Goal: Transaction & Acquisition: Book appointment/travel/reservation

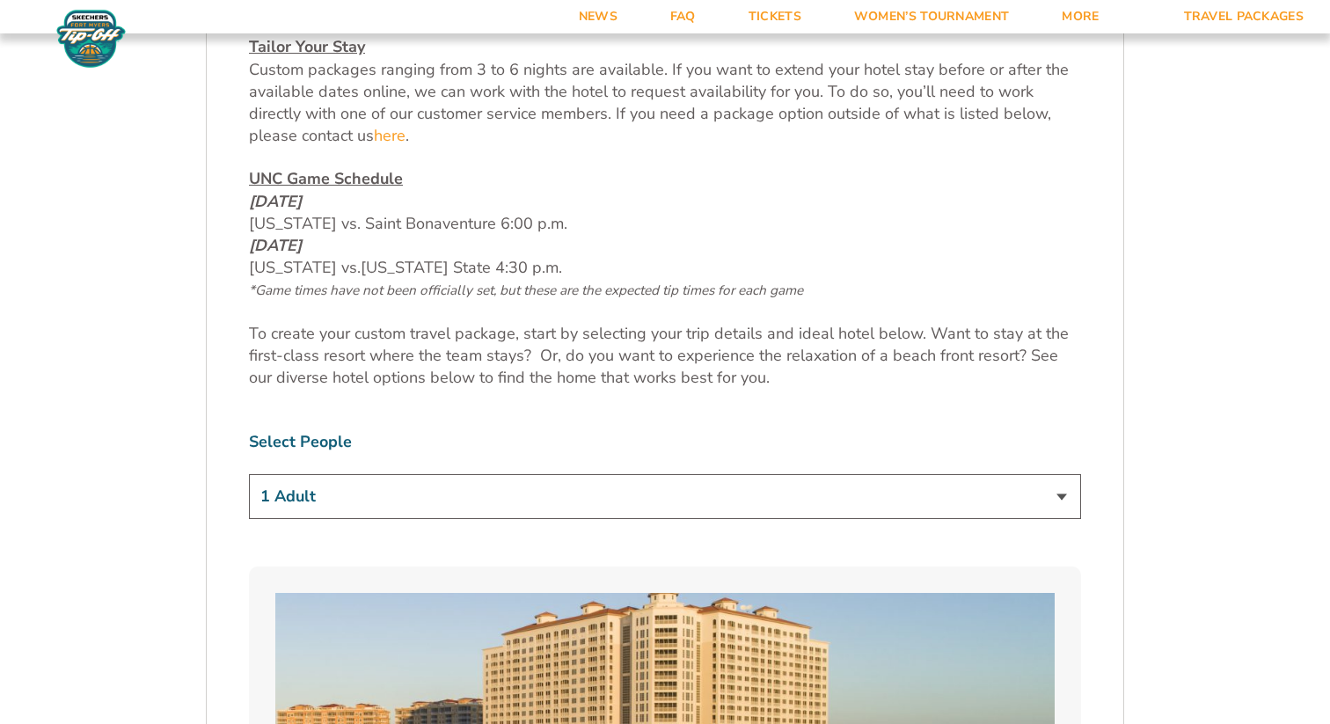
scroll to position [866, 0]
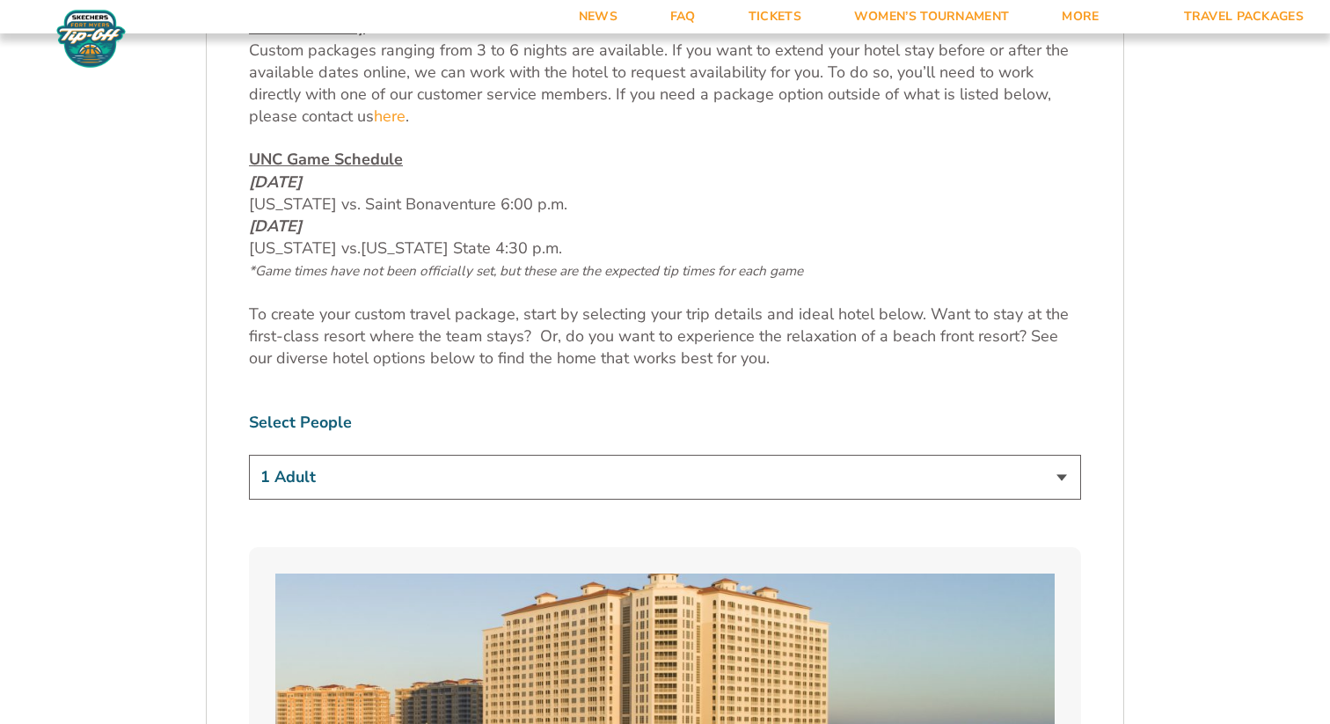
click at [420, 502] on div "1 Adult 2 Adults 3 Adults 4 Adults 2 Adults + 1 Child 2 Adults + 2 Children 2 A…" at bounding box center [665, 480] width 832 height 50
click at [414, 493] on select "1 Adult 2 Adults 3 Adults 4 Adults 2 Adults + 1 Child 2 Adults + 2 Children 2 A…" at bounding box center [665, 477] width 832 height 45
select select "2 Adults + 3 Children"
click at [249, 455] on select "1 Adult 2 Adults 3 Adults 4 Adults 2 Adults + 1 Child 2 Adults + 2 Children 2 A…" at bounding box center [665, 477] width 832 height 45
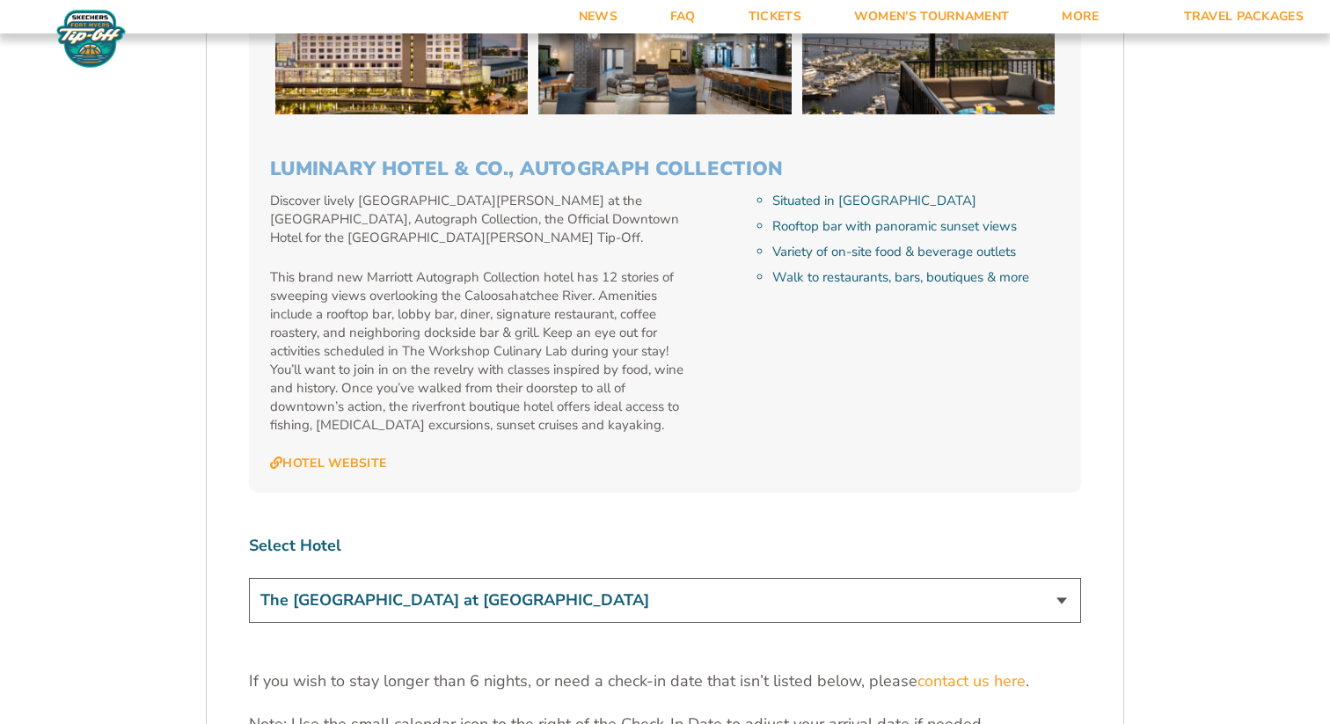
scroll to position [5018, 0]
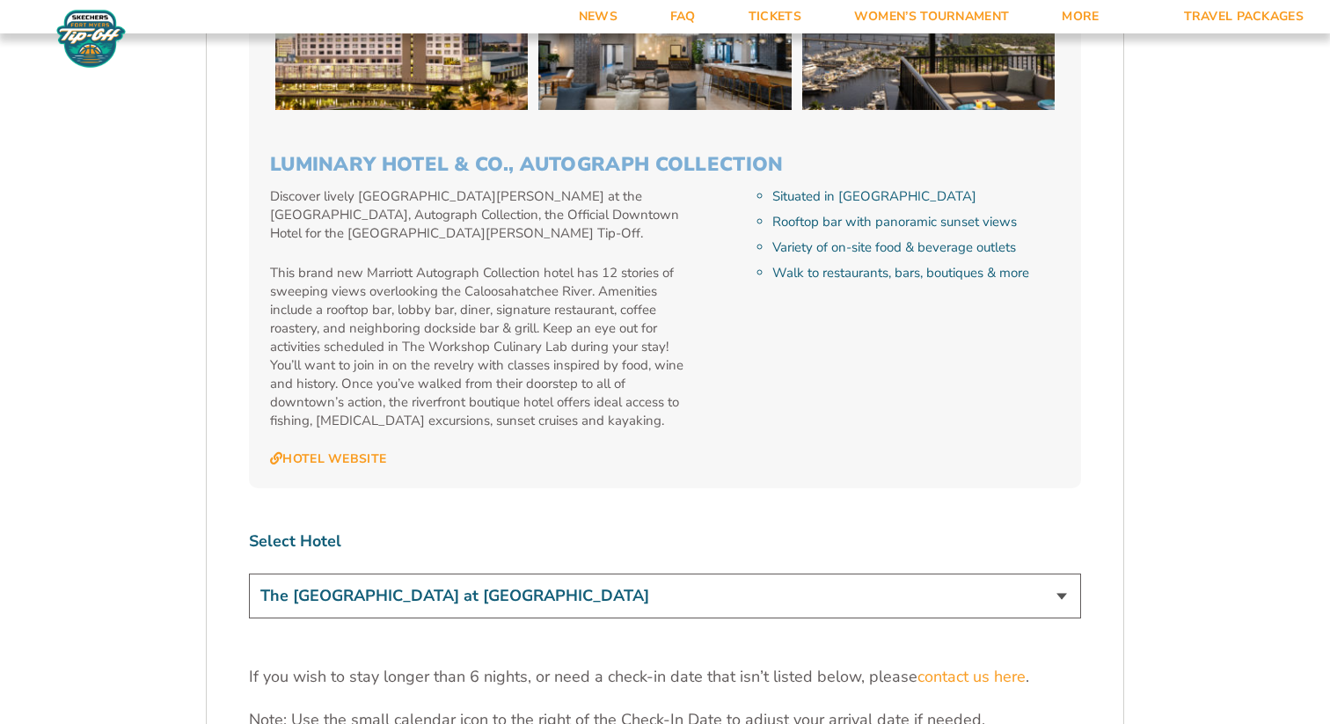
click at [611, 573] on select "The [GEOGRAPHIC_DATA] at [GEOGRAPHIC_DATA] [GEOGRAPHIC_DATA] [GEOGRAPHIC_DATA],…" at bounding box center [665, 595] width 832 height 45
select select "17487"
click at [249, 573] on select "The [GEOGRAPHIC_DATA] at [GEOGRAPHIC_DATA] [GEOGRAPHIC_DATA] [GEOGRAPHIC_DATA],…" at bounding box center [665, 595] width 832 height 45
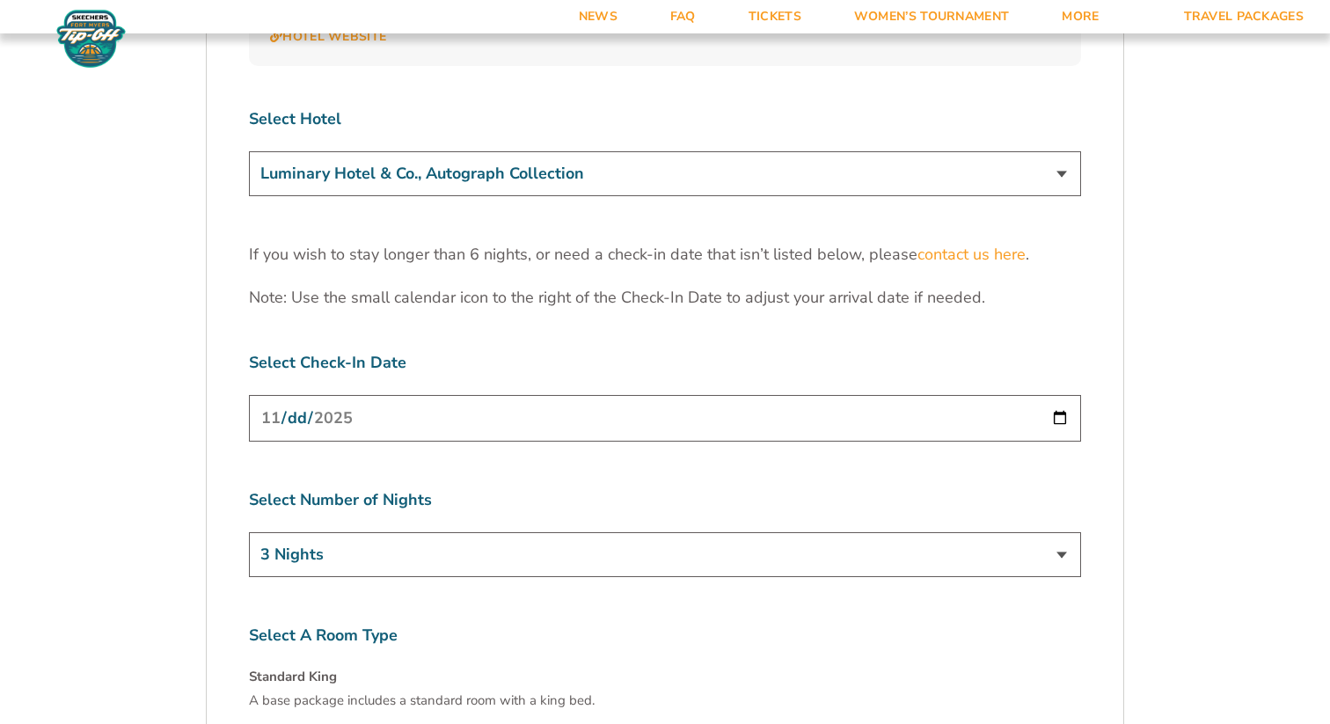
scroll to position [5444, 0]
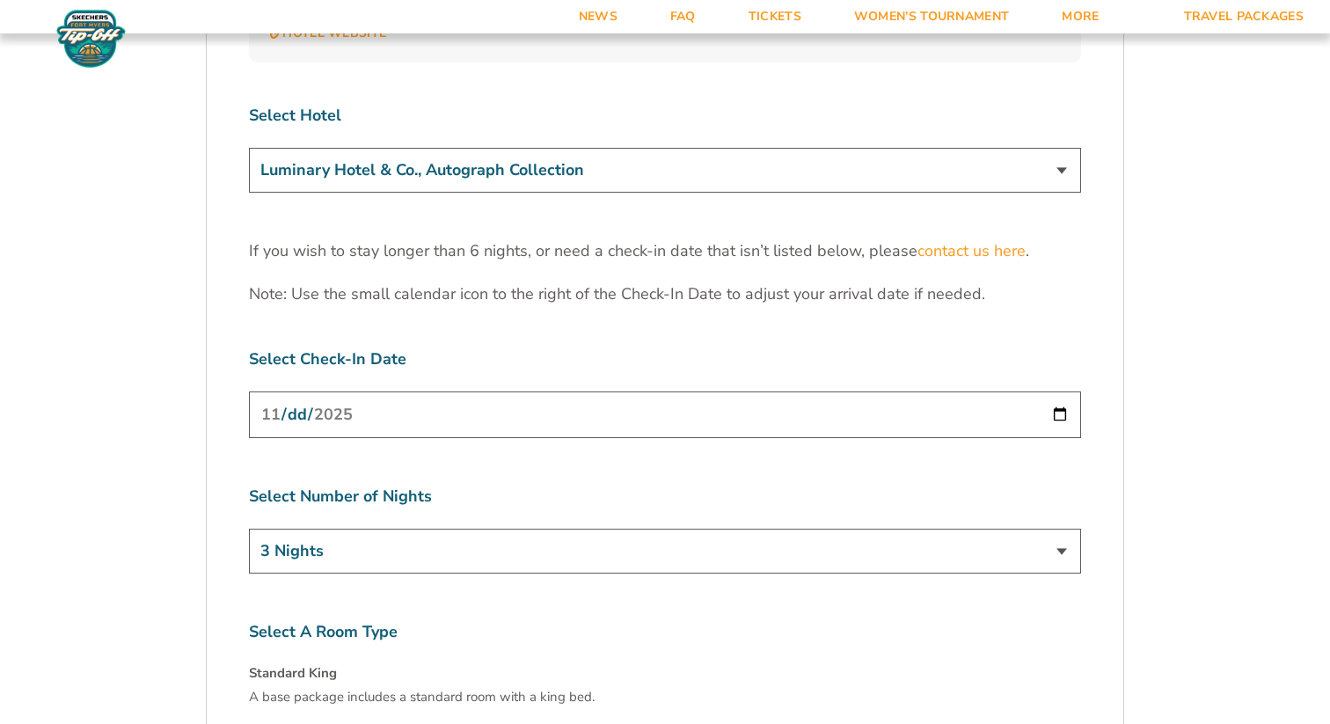
click at [727, 391] on input "[DATE]" at bounding box center [665, 414] width 832 height 47
click at [1068, 391] on input "[DATE]" at bounding box center [665, 414] width 832 height 47
click at [1067, 391] on input "[DATE]" at bounding box center [665, 414] width 832 height 47
type input "[DATE]"
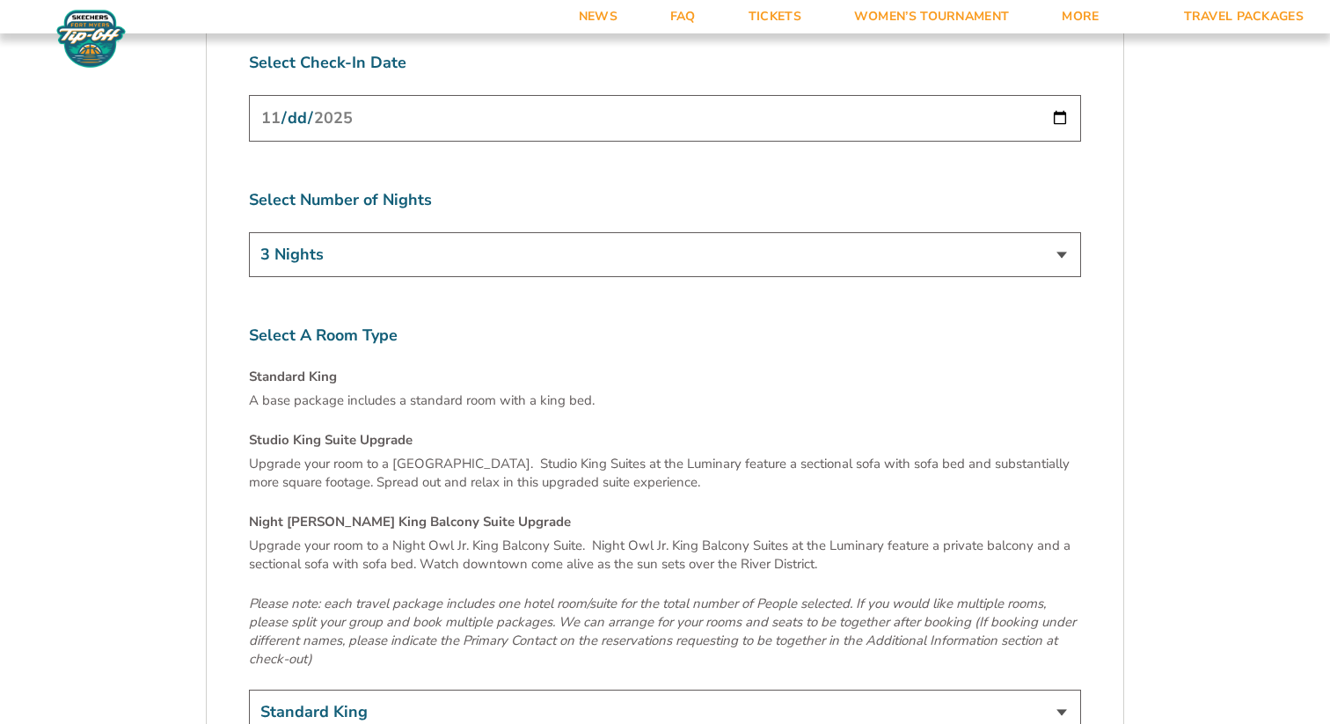
scroll to position [5747, 0]
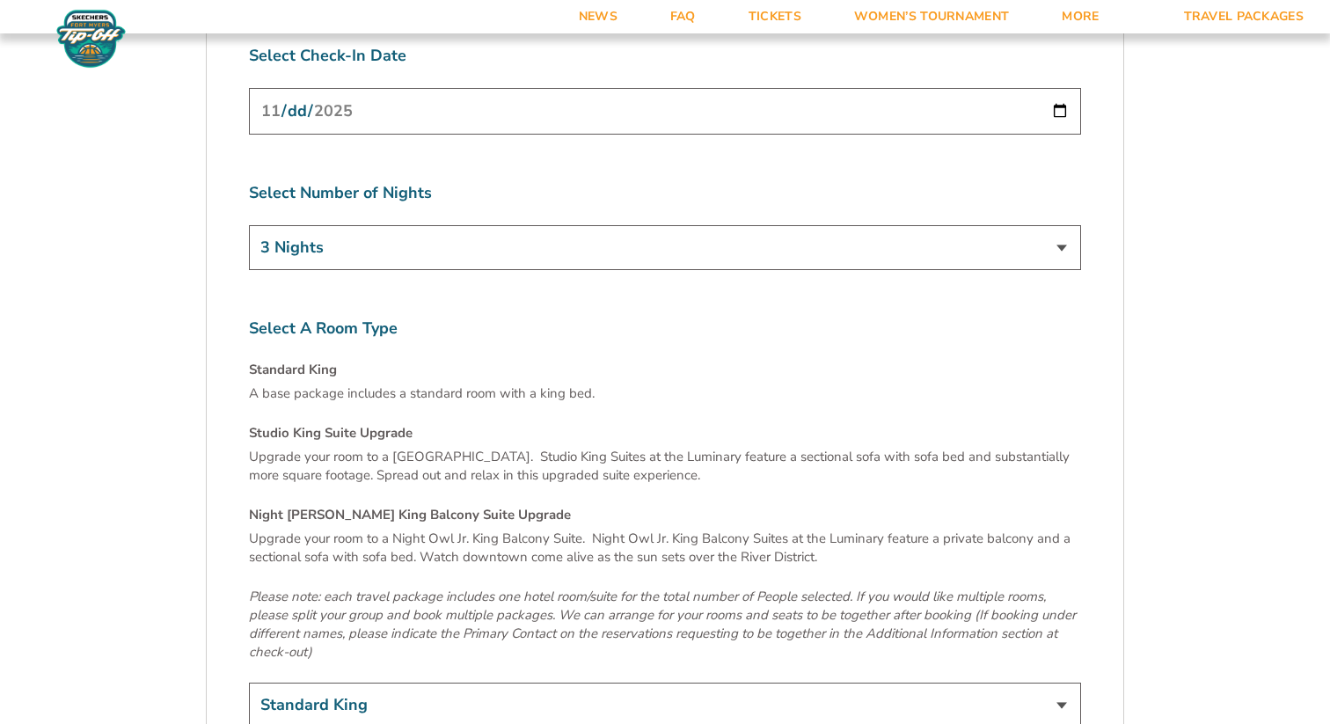
click at [452, 682] on select "Standard King Studio King Suite Upgrade (+$120 per night) Night Owl Jr. King Ba…" at bounding box center [665, 704] width 832 height 45
click at [249, 682] on select "Standard King Studio King Suite Upgrade (+$120 per night) Night Owl Jr. King Ba…" at bounding box center [665, 704] width 832 height 45
click at [390, 682] on select "Standard King Studio King Suite Upgrade (+$120 per night) Night Owl Jr. King Ba…" at bounding box center [665, 704] width 832 height 45
select select "Night [PERSON_NAME] King Balcony Suite Upgrade"
click at [249, 682] on select "Standard King Studio King Suite Upgrade (+$120 per night) Night Owl Jr. King Ba…" at bounding box center [665, 704] width 832 height 45
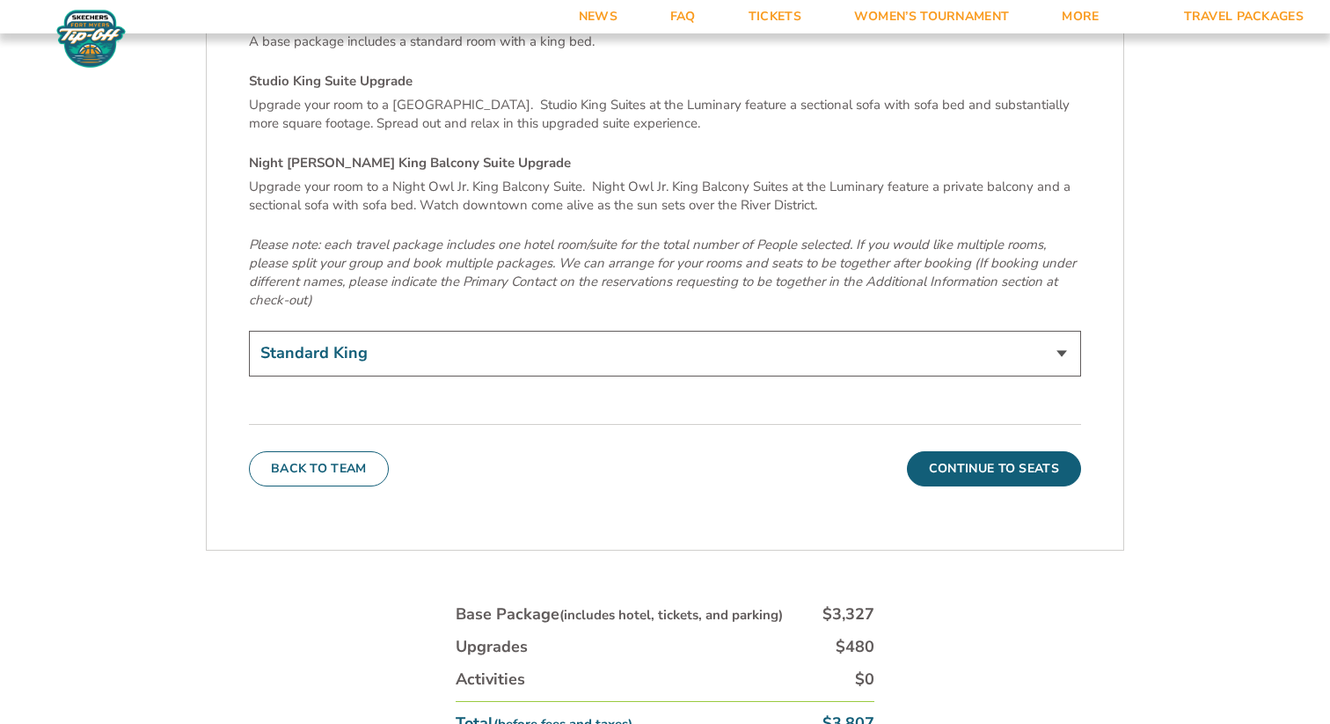
scroll to position [6104, 0]
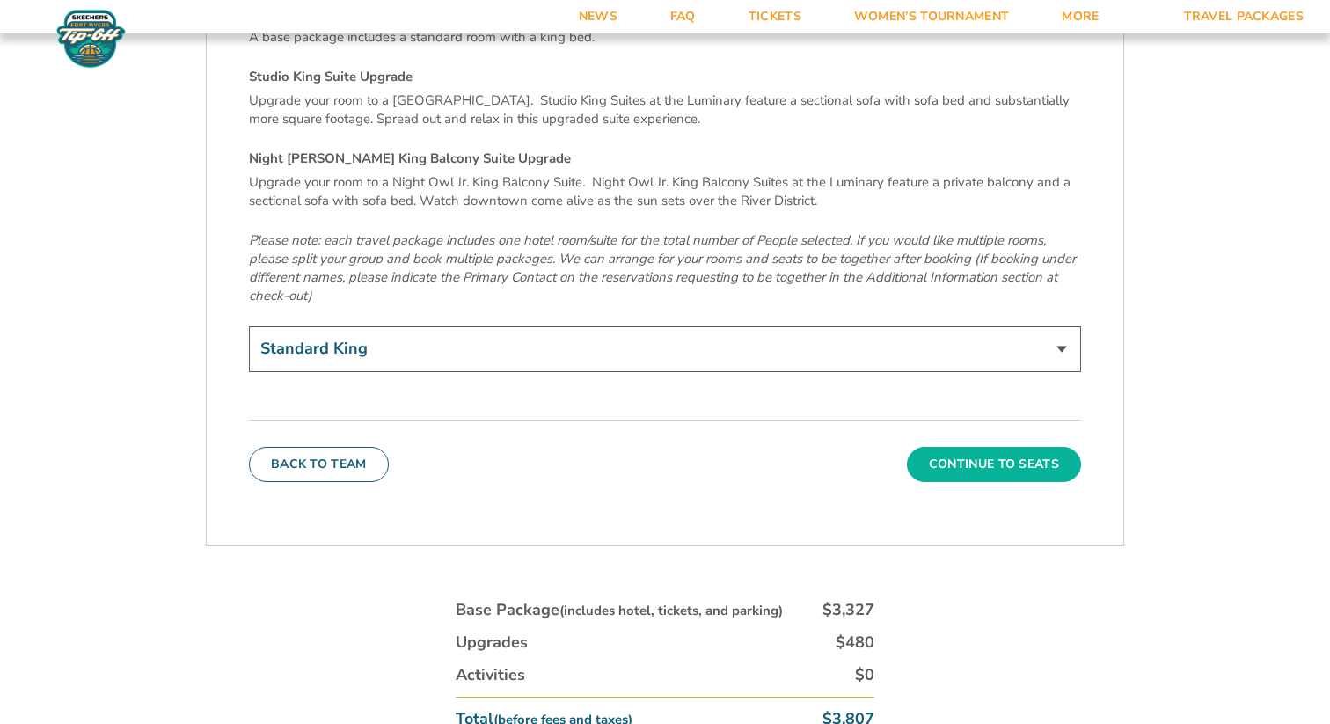
click at [981, 447] on button "Continue To Seats" at bounding box center [994, 464] width 174 height 35
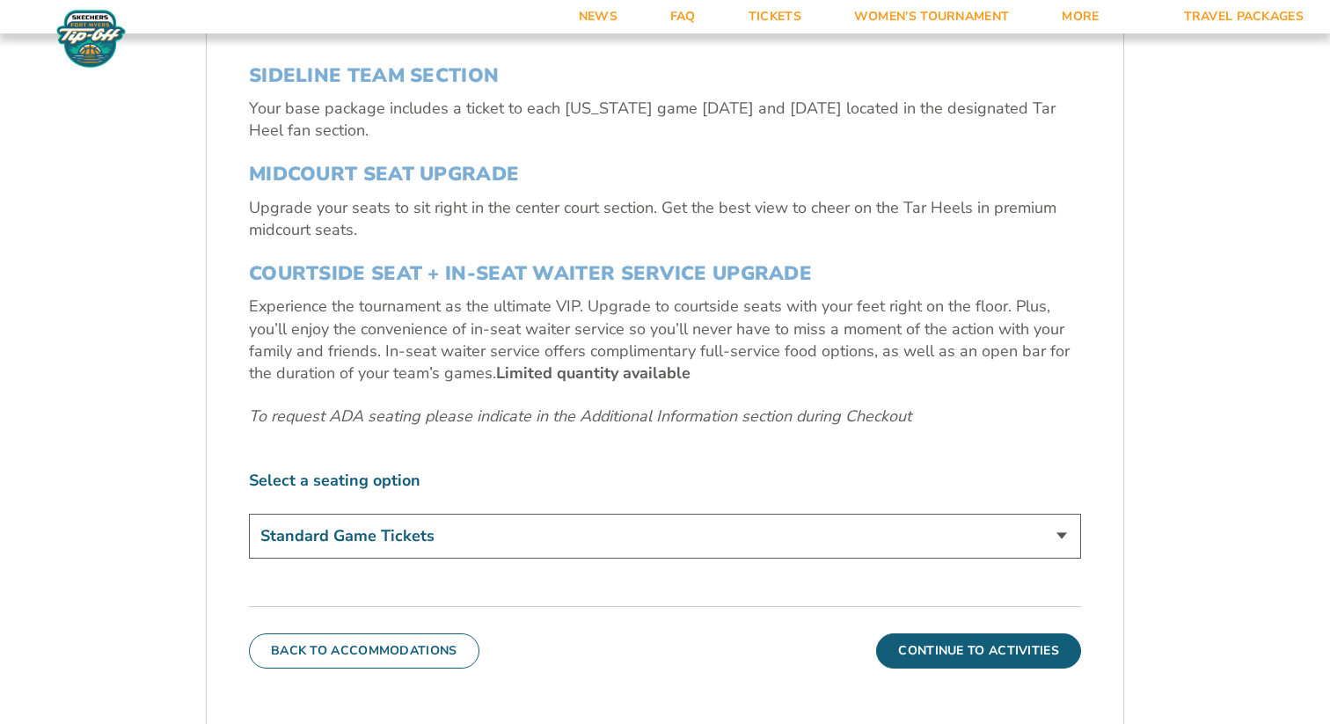
scroll to position [715, 0]
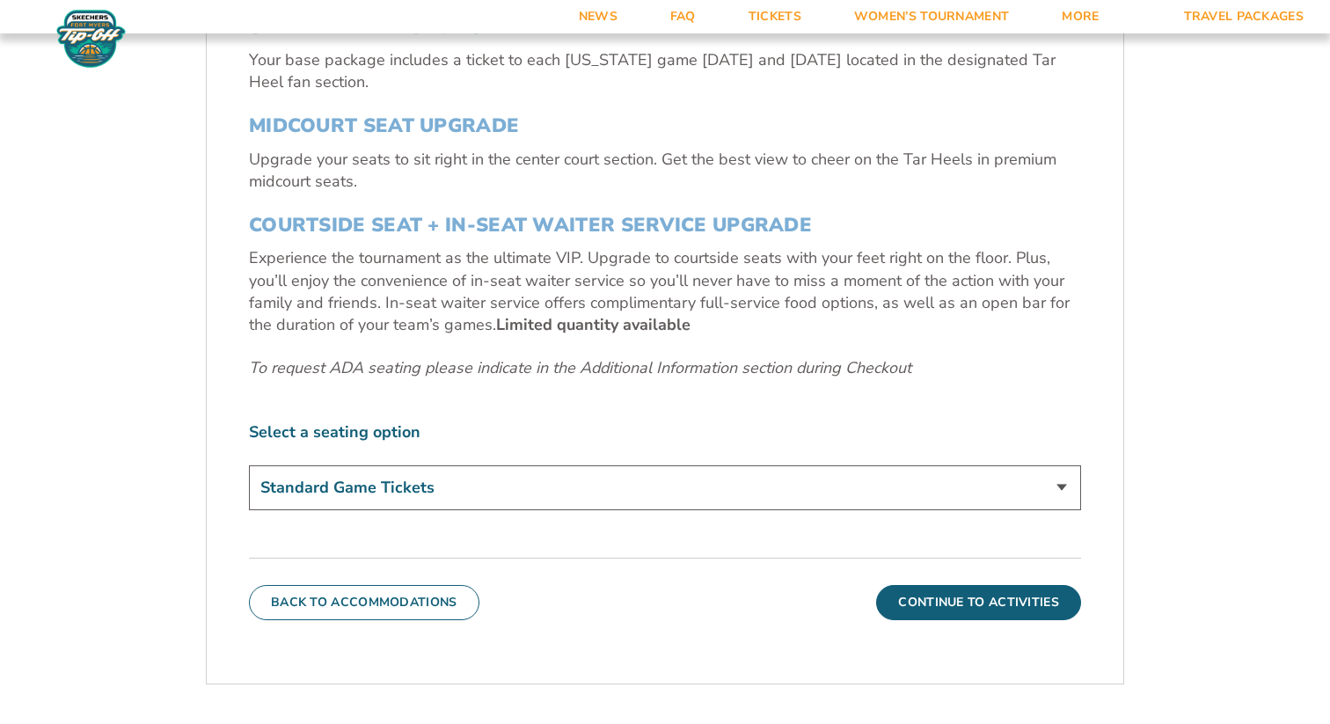
click at [450, 483] on select "Standard Game Tickets Midcourt Seat Upgrade (+$140 per person) Courtside Seat +…" at bounding box center [665, 487] width 832 height 45
select select "Courtside Seat + Waiter Service Upgrade"
click at [249, 465] on select "Standard Game Tickets Midcourt Seat Upgrade (+$140 per person) Courtside Seat +…" at bounding box center [665, 487] width 832 height 45
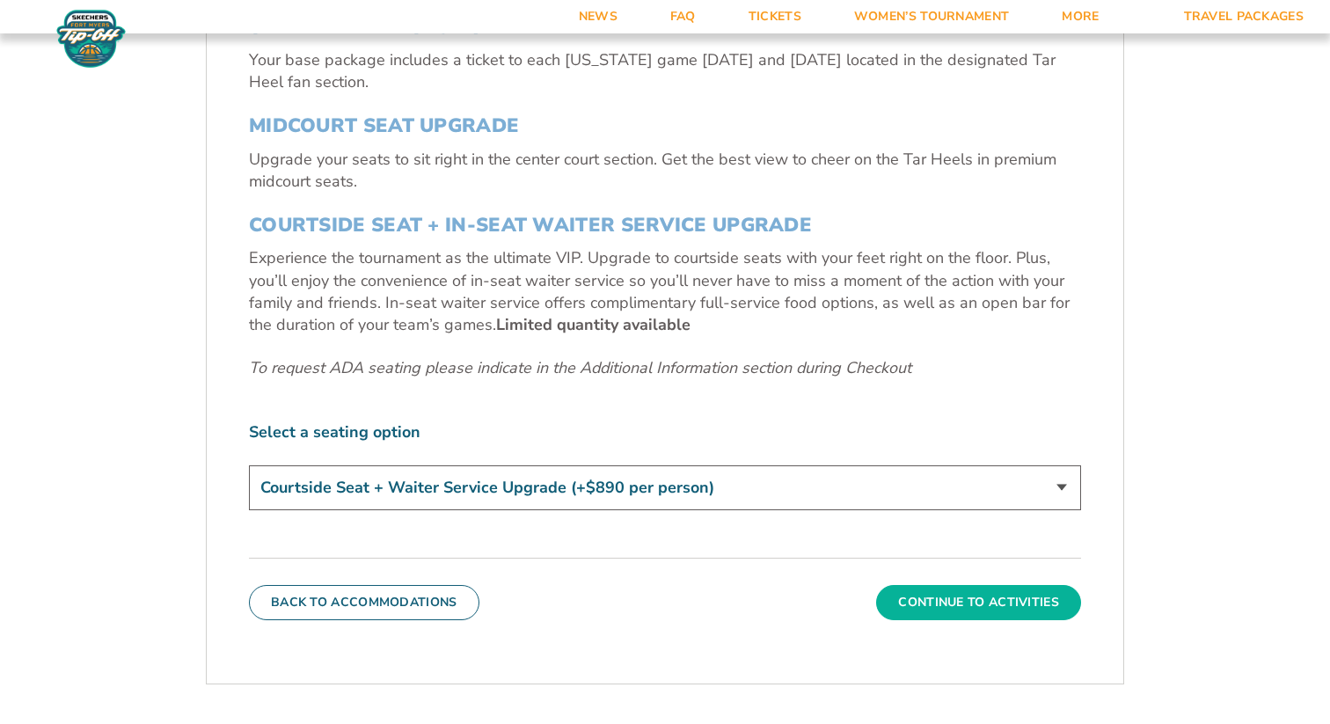
click at [945, 602] on button "Continue To Activities" at bounding box center [978, 602] width 205 height 35
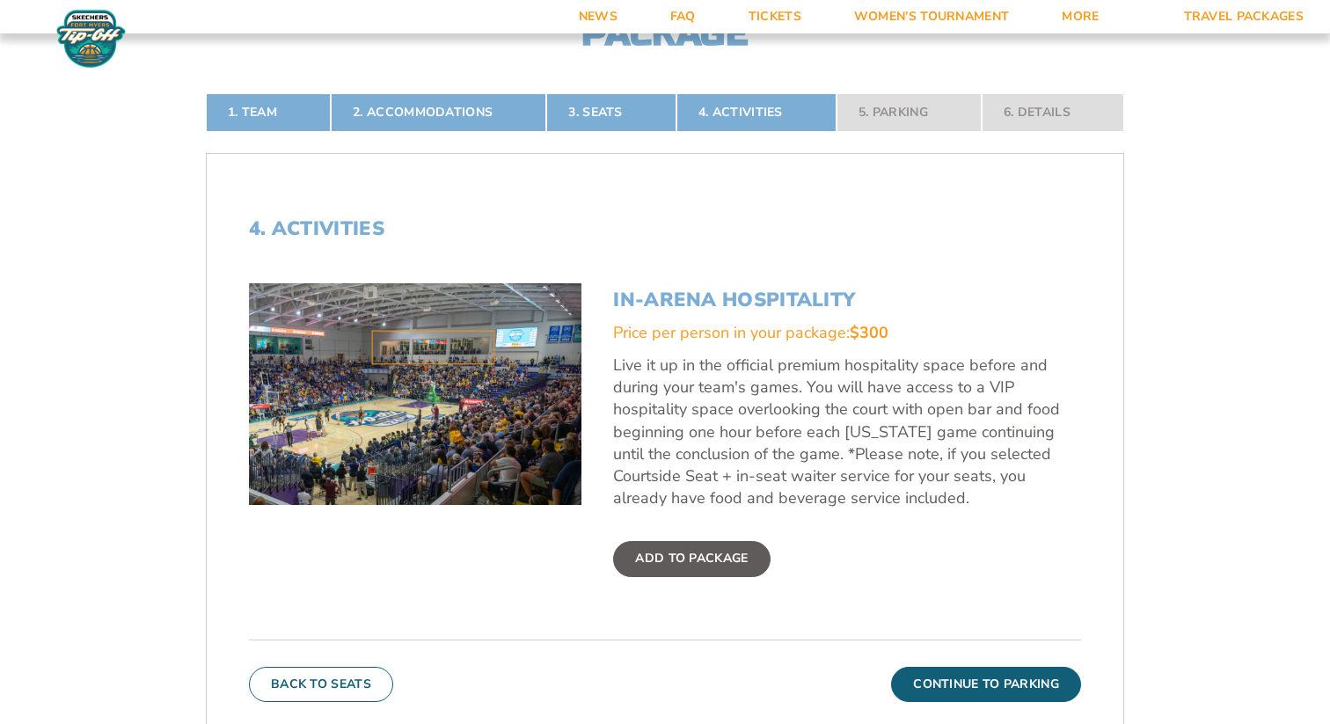
scroll to position [469, 0]
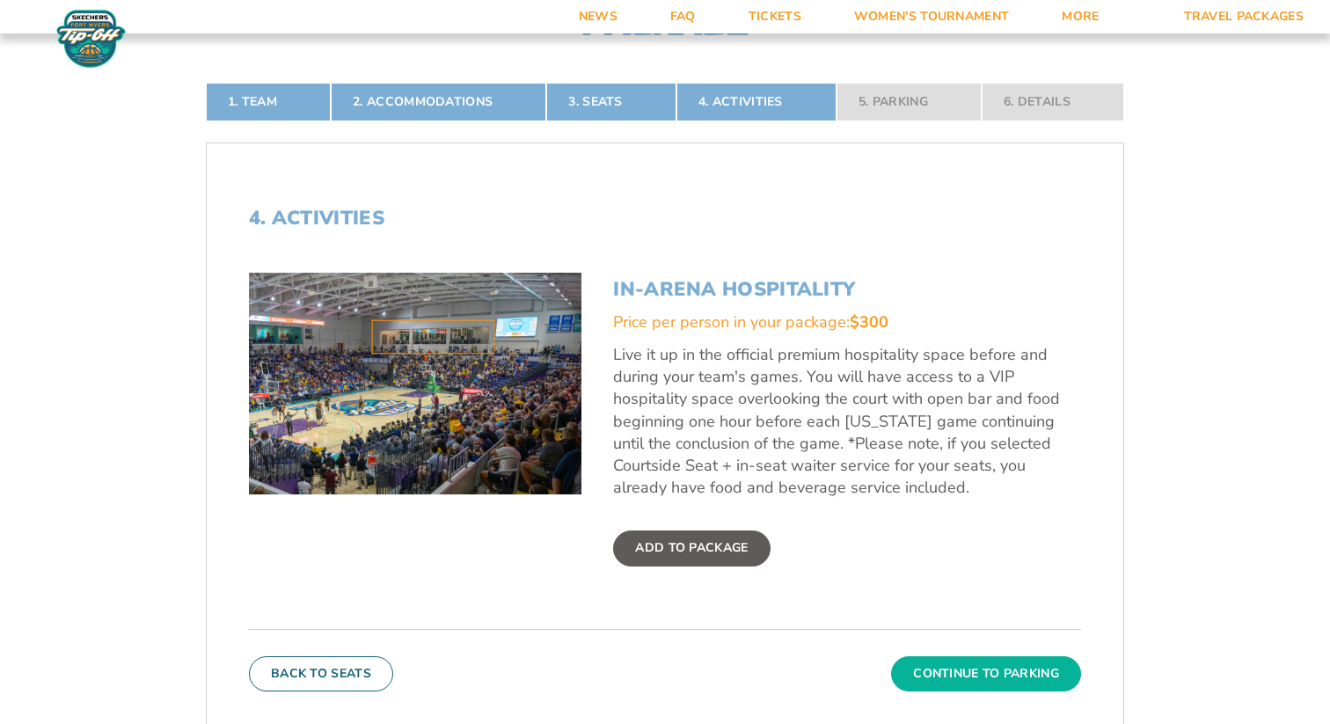
click at [982, 674] on button "Continue To Parking" at bounding box center [986, 673] width 190 height 35
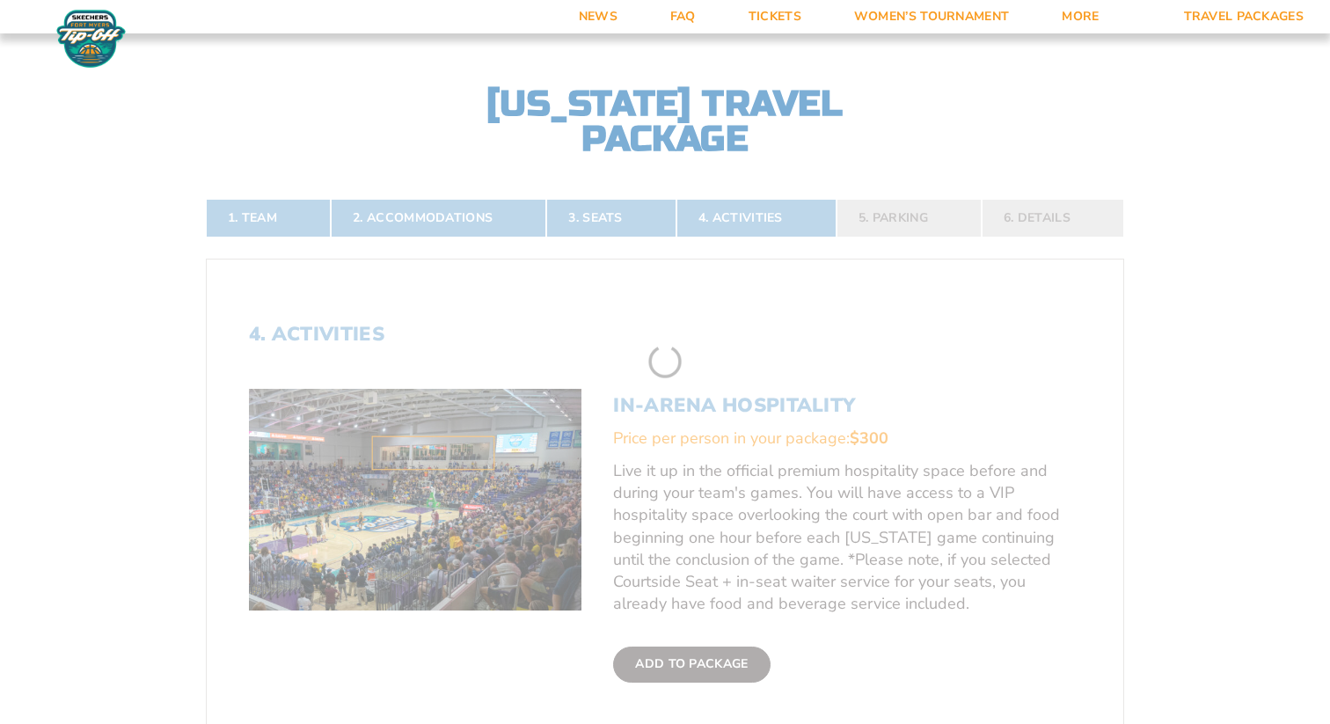
scroll to position [342, 0]
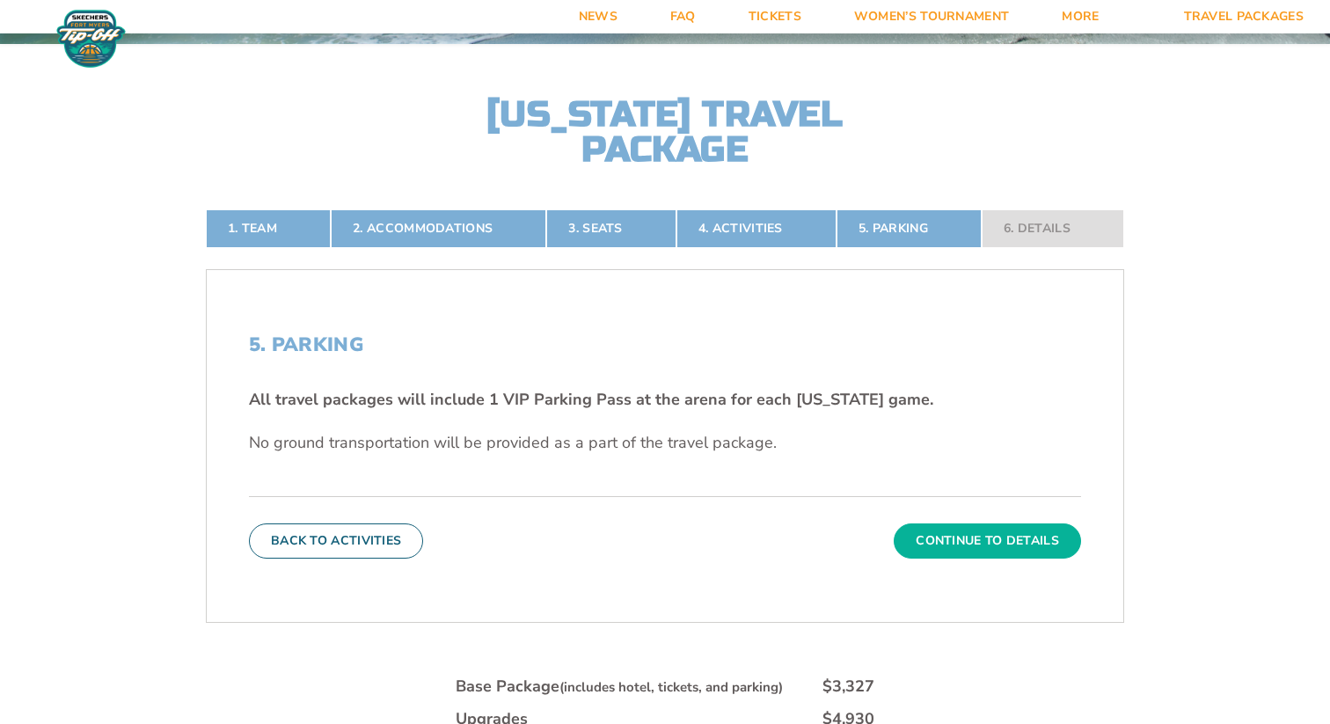
click at [997, 524] on button "Continue To Details" at bounding box center [987, 540] width 187 height 35
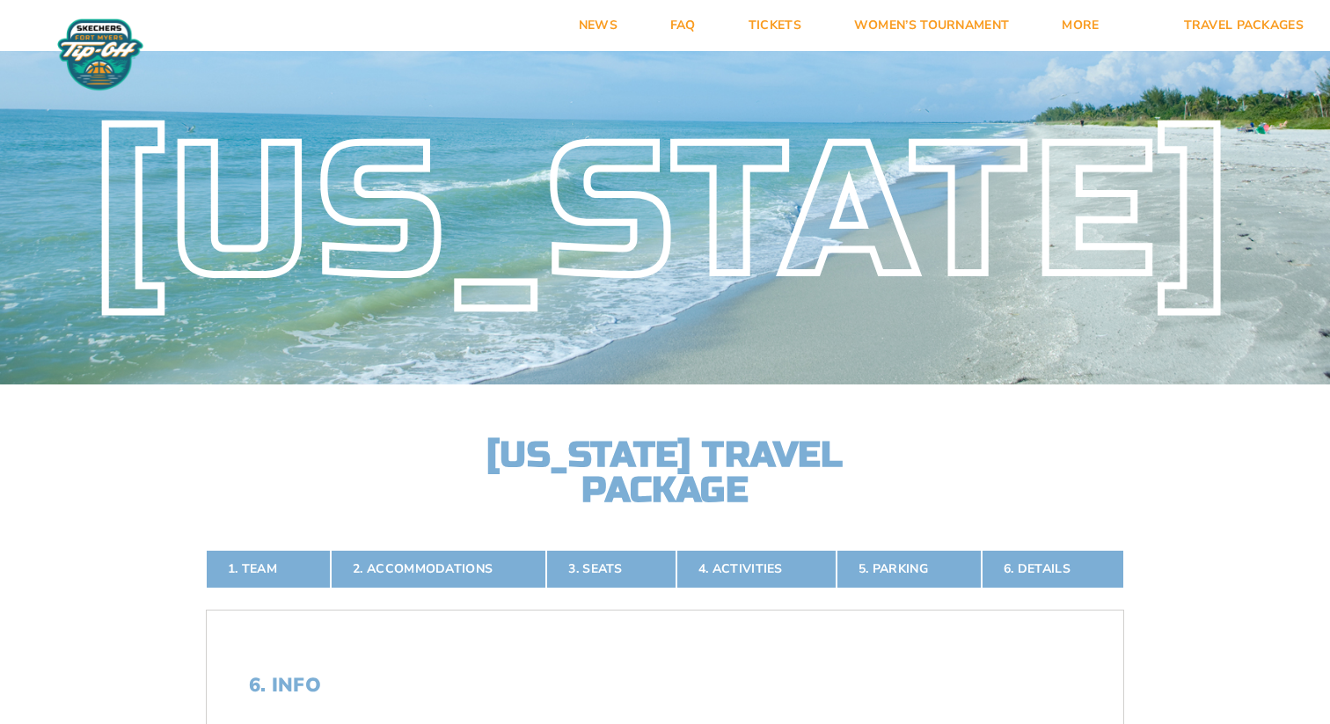
scroll to position [0, 0]
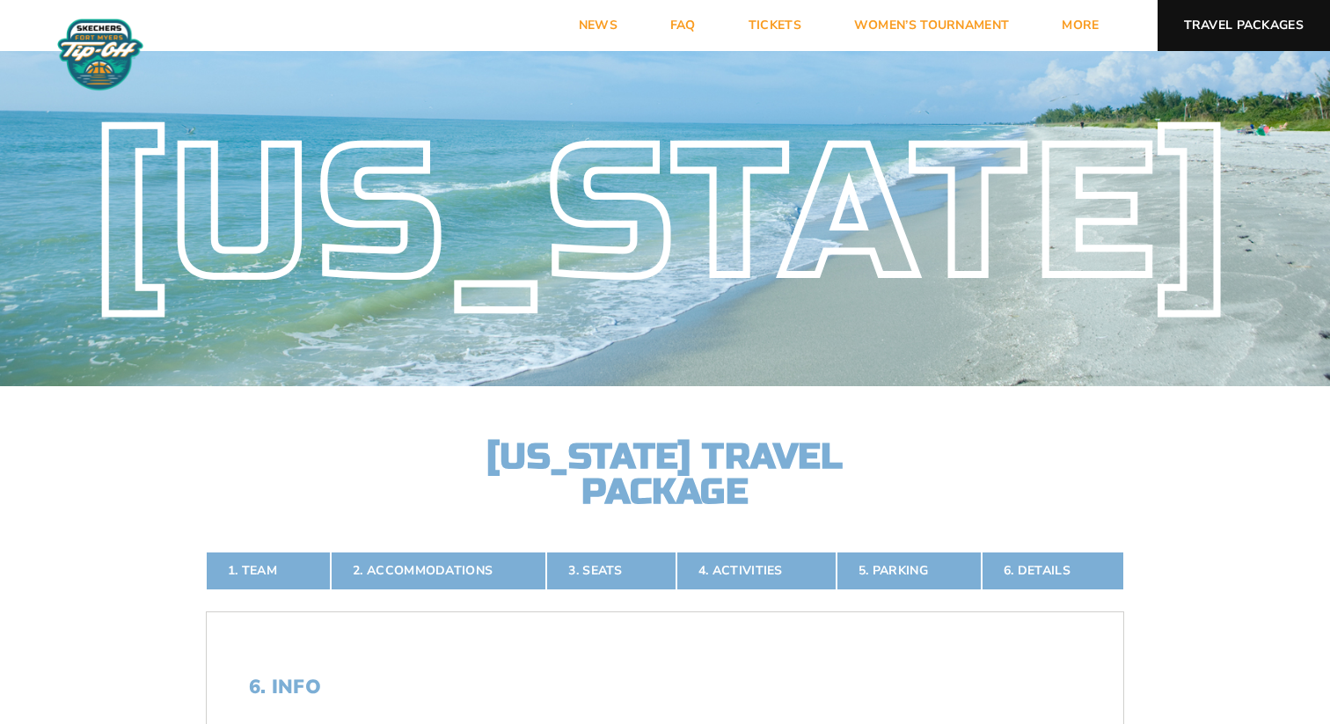
click at [1248, 42] on link "Travel Packages" at bounding box center [1243, 25] width 173 height 51
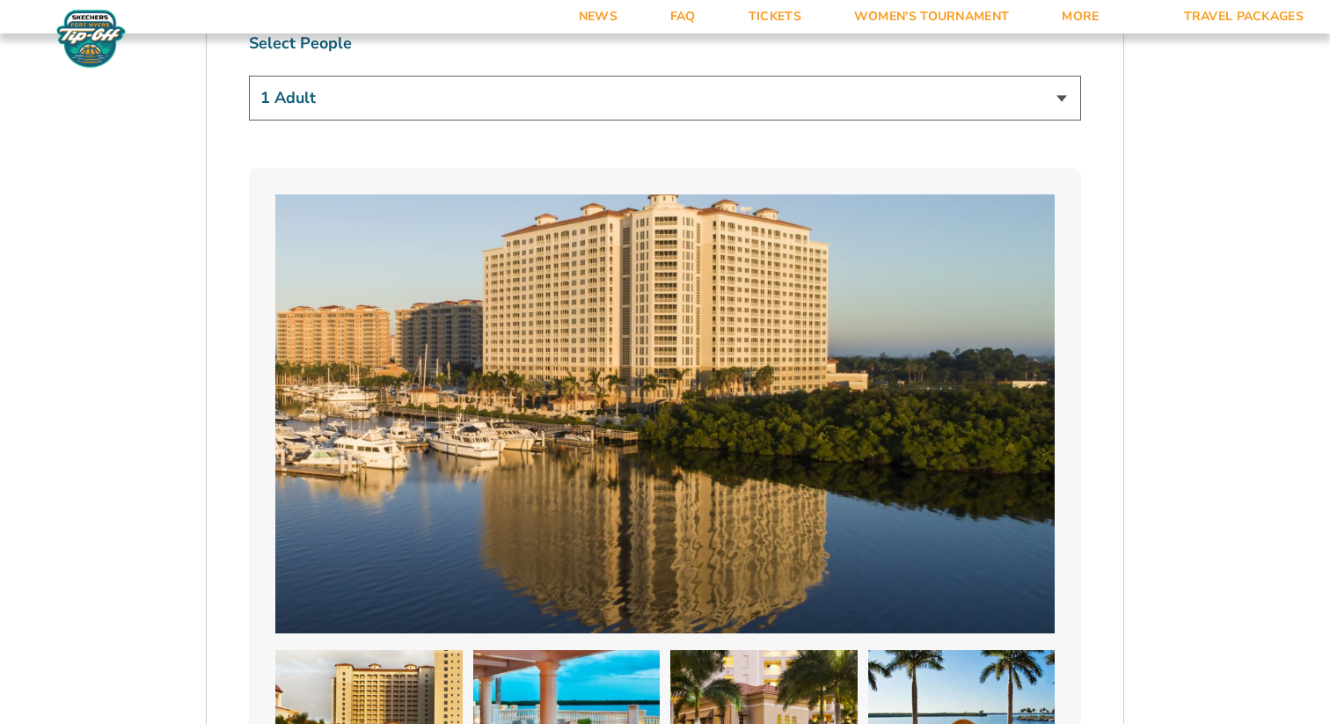
scroll to position [1274, 0]
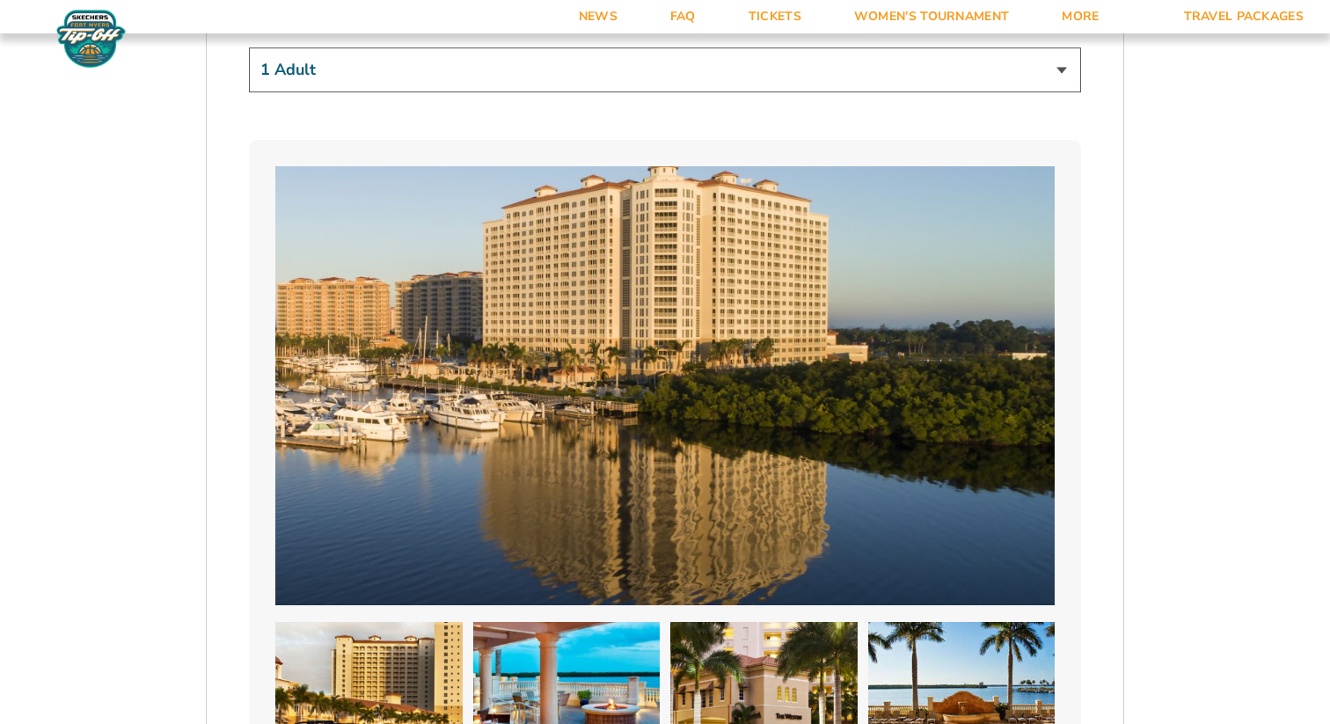
click at [511, 70] on select "1 Adult 2 Adults 3 Adults 4 Adults 2 Adults + 1 Child 2 Adults + 2 Children 2 A…" at bounding box center [665, 69] width 832 height 45
select select "2 Adults + 3 Children"
click at [249, 47] on select "1 Adult 2 Adults 3 Adults 4 Adults 2 Adults + 1 Child 2 Adults + 2 Children 2 A…" at bounding box center [665, 69] width 832 height 45
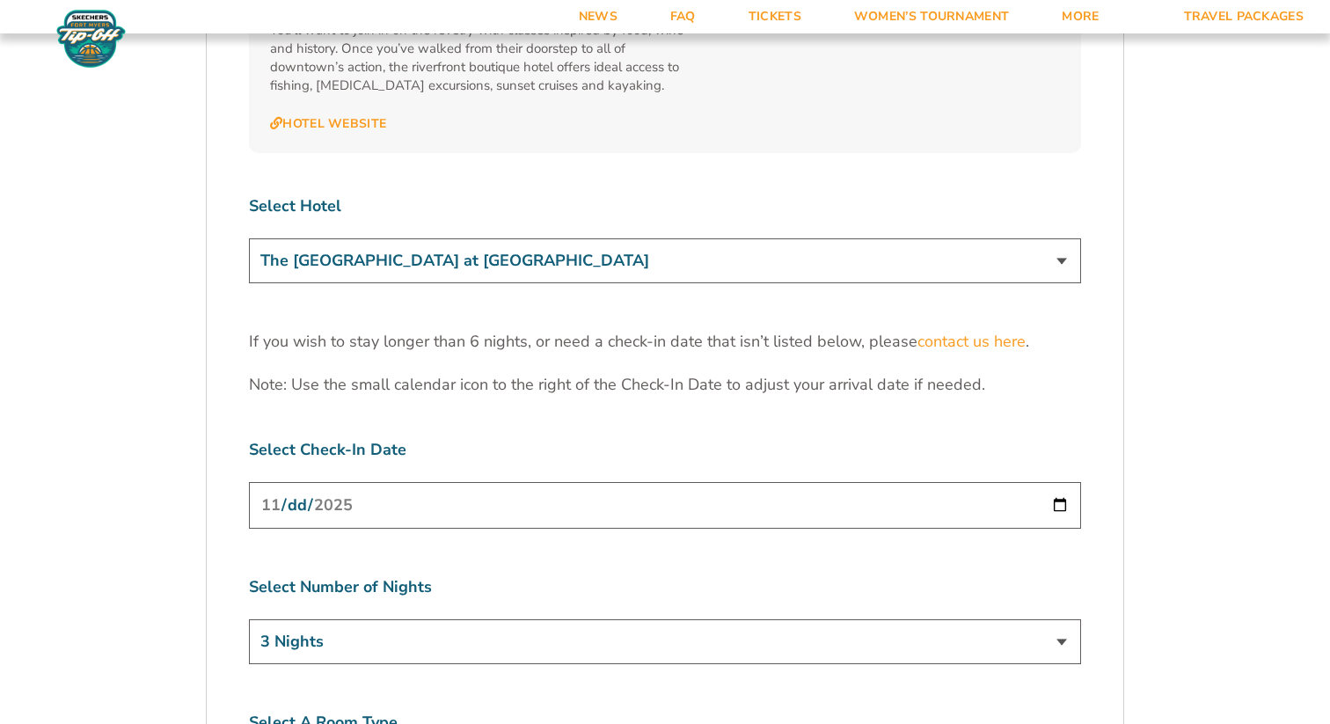
scroll to position [5354, 0]
click at [430, 481] on input "[DATE]" at bounding box center [665, 504] width 832 height 47
click at [468, 438] on div "Select Check-In Date 2025-11-24" at bounding box center [665, 485] width 832 height 95
click at [1052, 481] on input "[DATE]" at bounding box center [665, 504] width 832 height 47
type input "[DATE]"
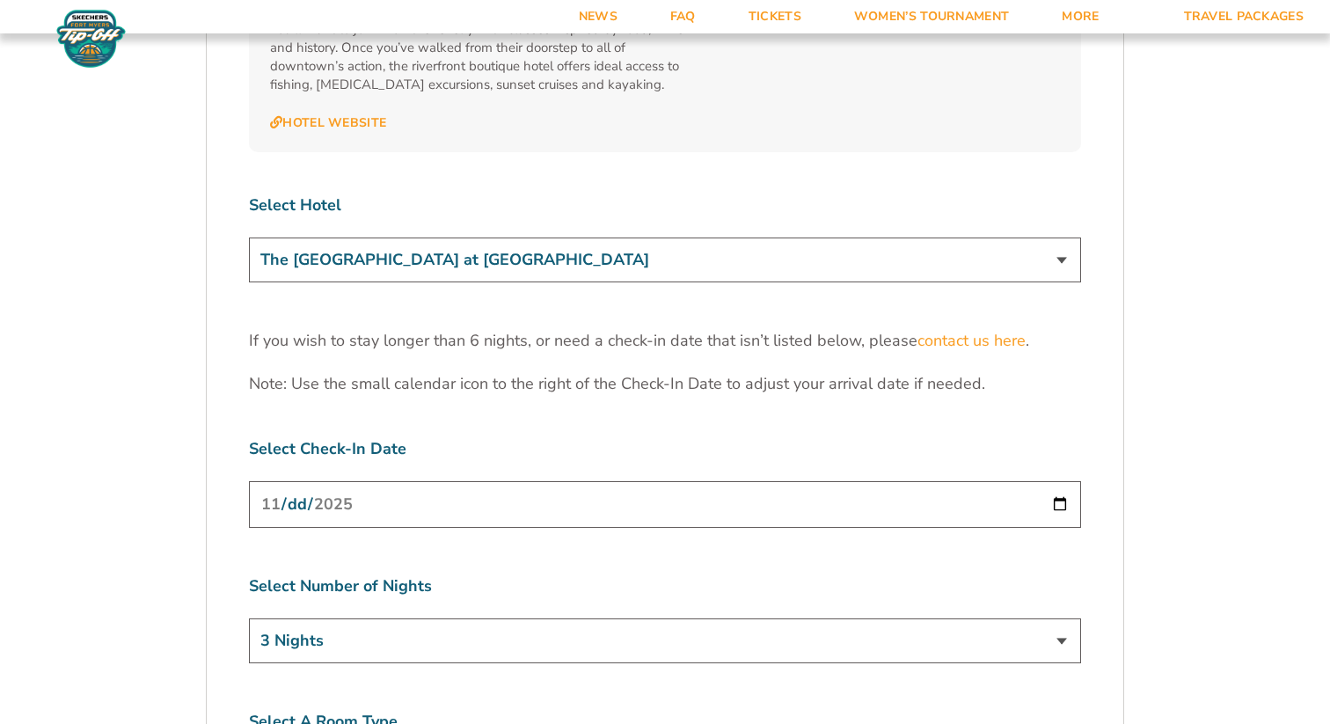
click at [456, 618] on select "3 Nights 4 Nights 5 Nights 6 Nights" at bounding box center [665, 640] width 832 height 45
select select "6 Nights"
click at [249, 618] on select "3 Nights 4 Nights 5 Nights 6 Nights" at bounding box center [665, 640] width 832 height 45
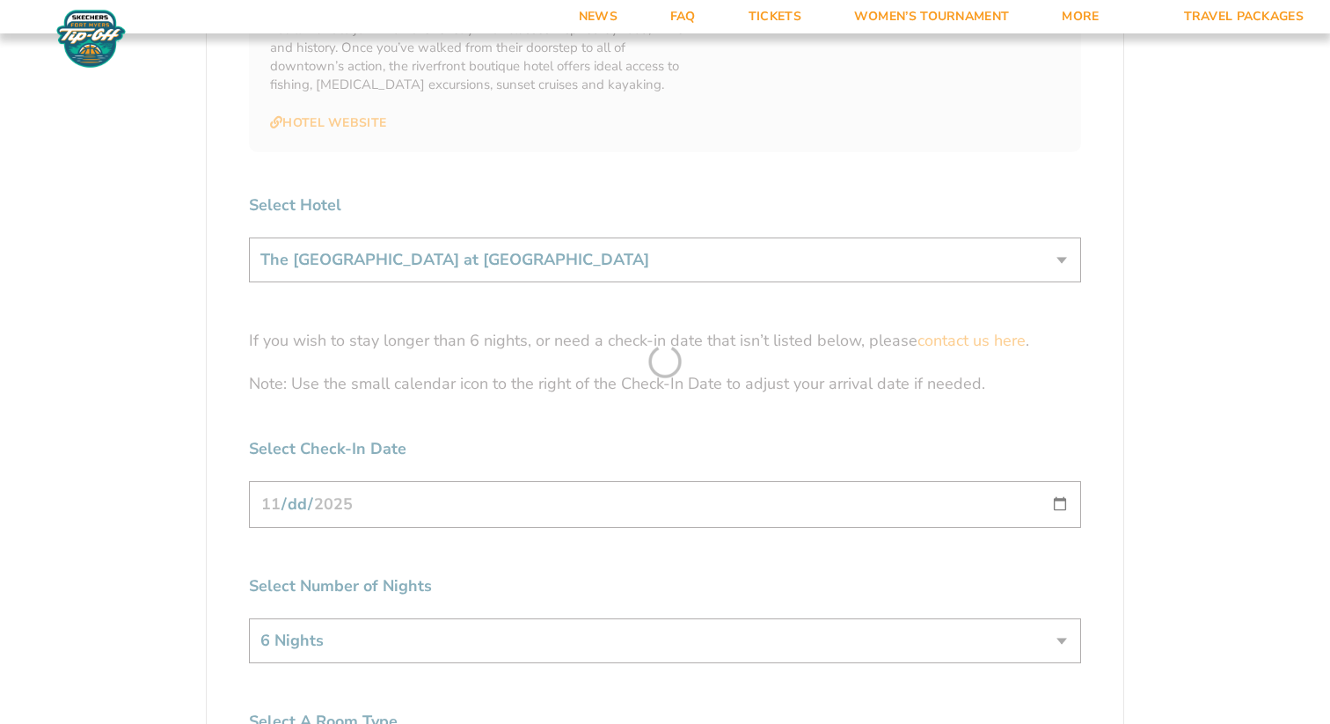
scroll to position [5405, 0]
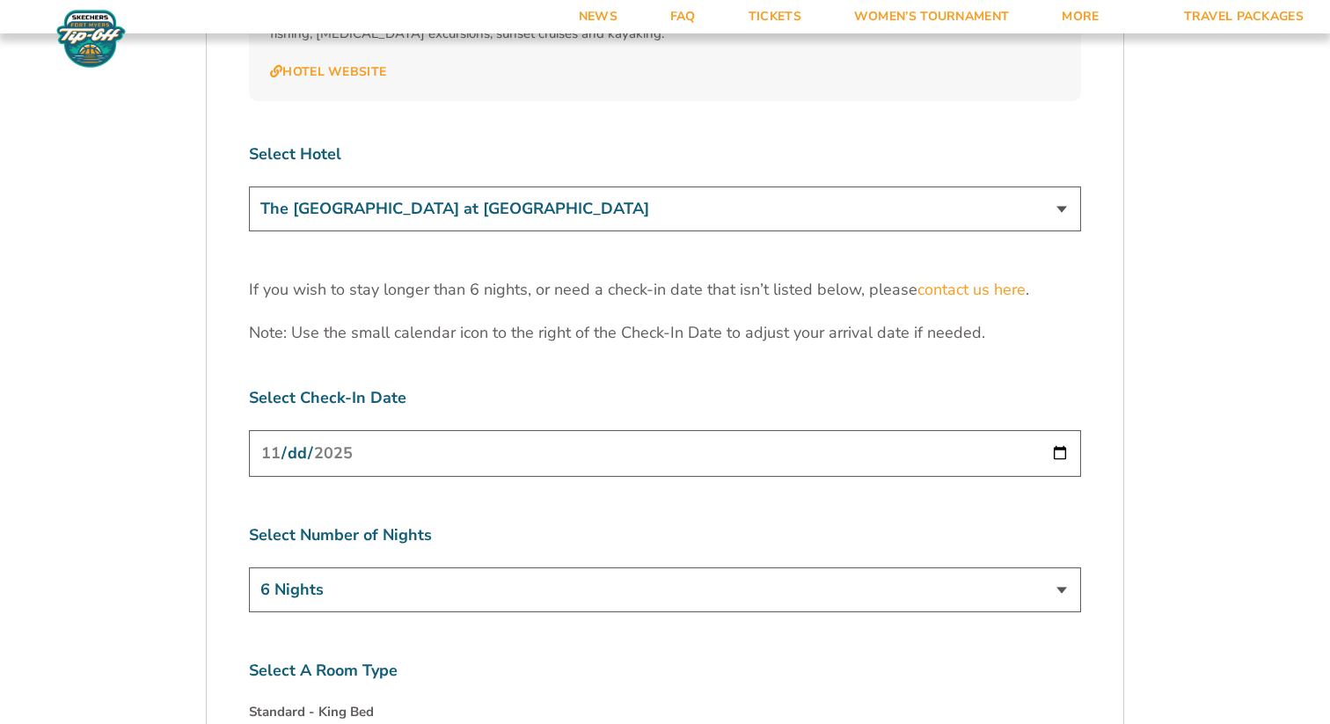
click at [1053, 430] on input "[DATE]" at bounding box center [665, 453] width 832 height 47
type input "[DATE]"
click at [412, 567] on select "3 Nights 4 Nights 5 Nights 6 Nights" at bounding box center [665, 589] width 832 height 45
select select "4 Nights"
click at [249, 567] on select "3 Nights 4 Nights 5 Nights 6 Nights" at bounding box center [665, 589] width 832 height 45
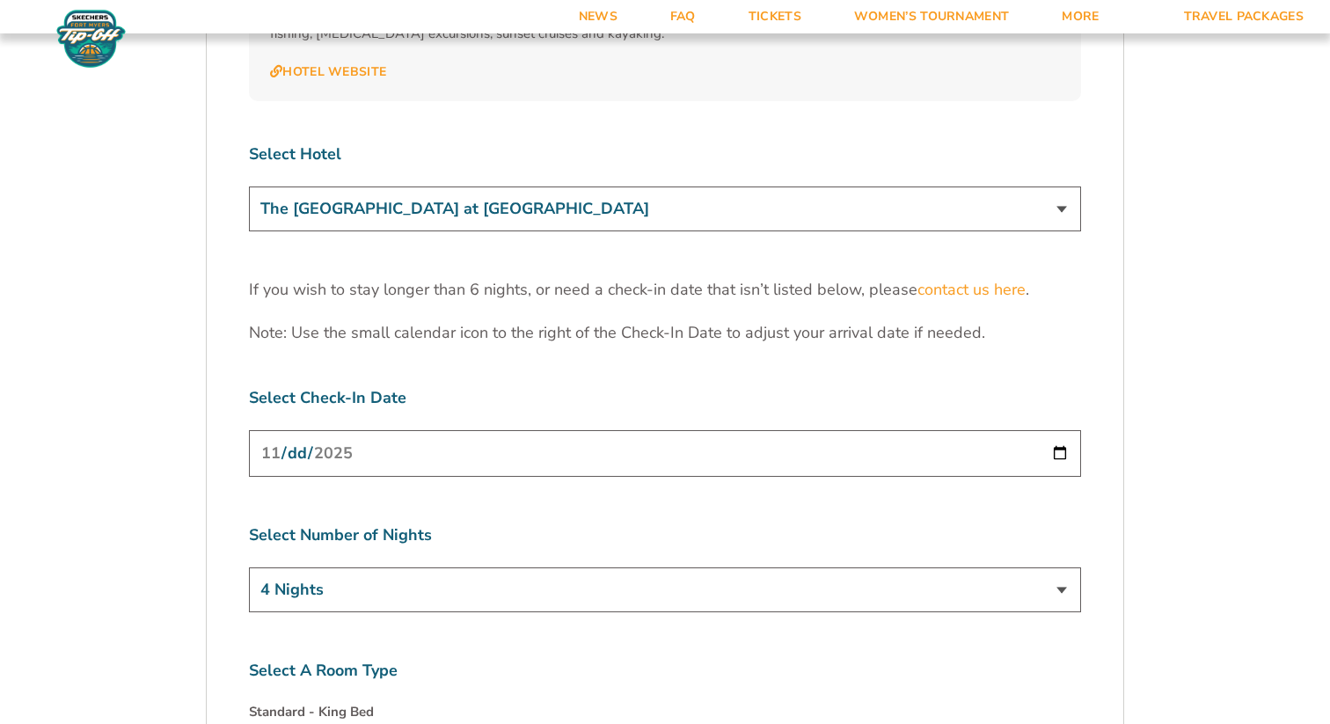
click at [1062, 430] on input "[DATE]" at bounding box center [665, 453] width 832 height 47
click at [1053, 430] on input "[DATE]" at bounding box center [665, 453] width 832 height 47
type input "2025-11-23"
click at [636, 430] on input "2025-11-23" at bounding box center [665, 453] width 832 height 47
click at [1068, 430] on input "2025-11-23" at bounding box center [665, 453] width 832 height 47
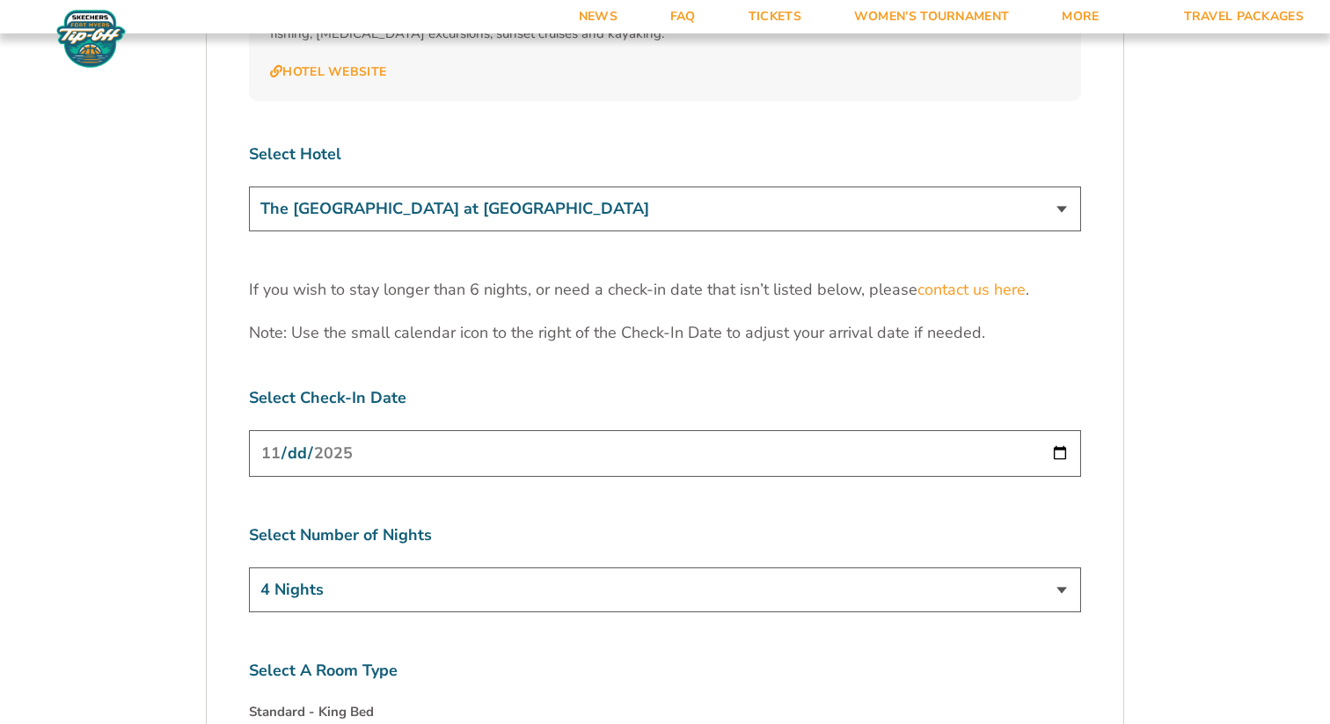
click at [639, 567] on select "3 Nights 4 Nights 5 Nights 6 Nights" at bounding box center [665, 589] width 832 height 45
select select "5 Nights"
click at [249, 567] on select "3 Nights 4 Nights 5 Nights 6 Nights" at bounding box center [665, 589] width 832 height 45
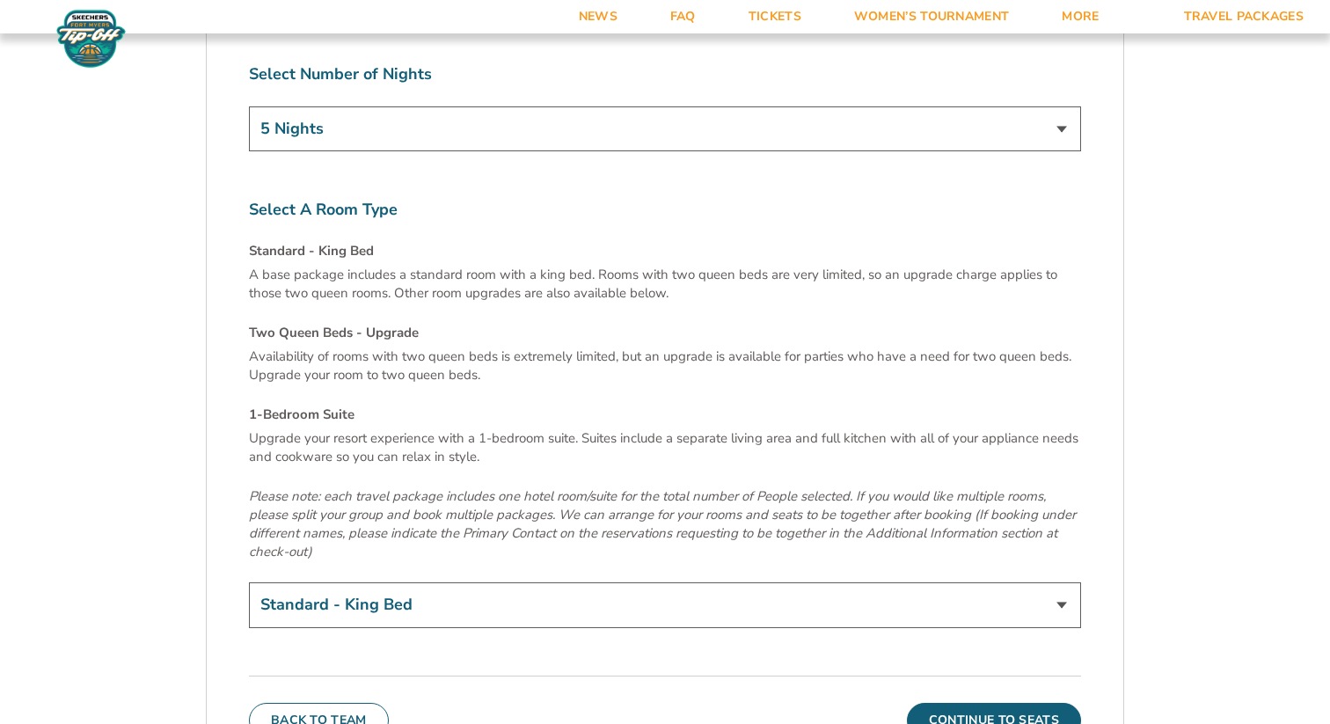
scroll to position [5872, 0]
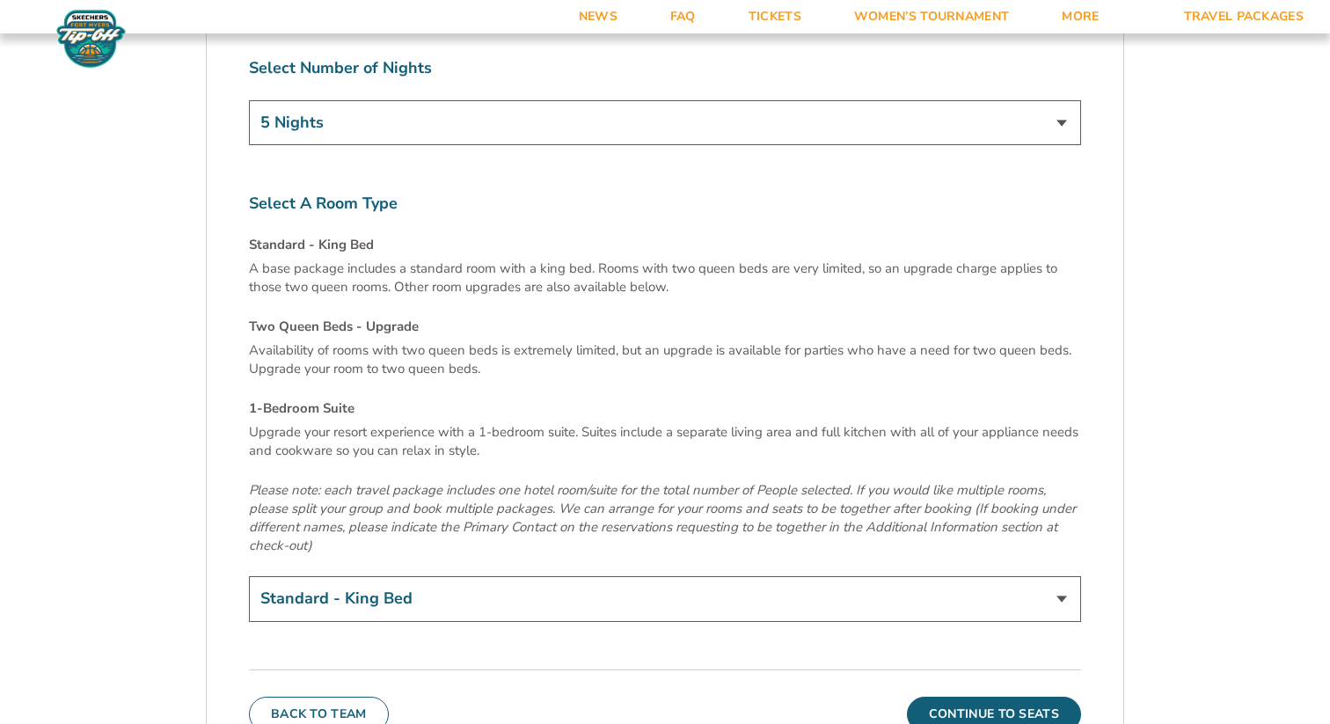
click at [503, 576] on select "Standard - King Bed Two Queen Beds - Upgrade (+$15 per night) 1-Bedroom Suite (…" at bounding box center [665, 598] width 832 height 45
select select "1-Bedroom Suite"
click at [249, 576] on select "Standard - King Bed Two Queen Beds - Upgrade (+$15 per night) 1-Bedroom Suite (…" at bounding box center [665, 598] width 832 height 45
click at [966, 697] on button "Continue To Seats" at bounding box center [994, 714] width 174 height 35
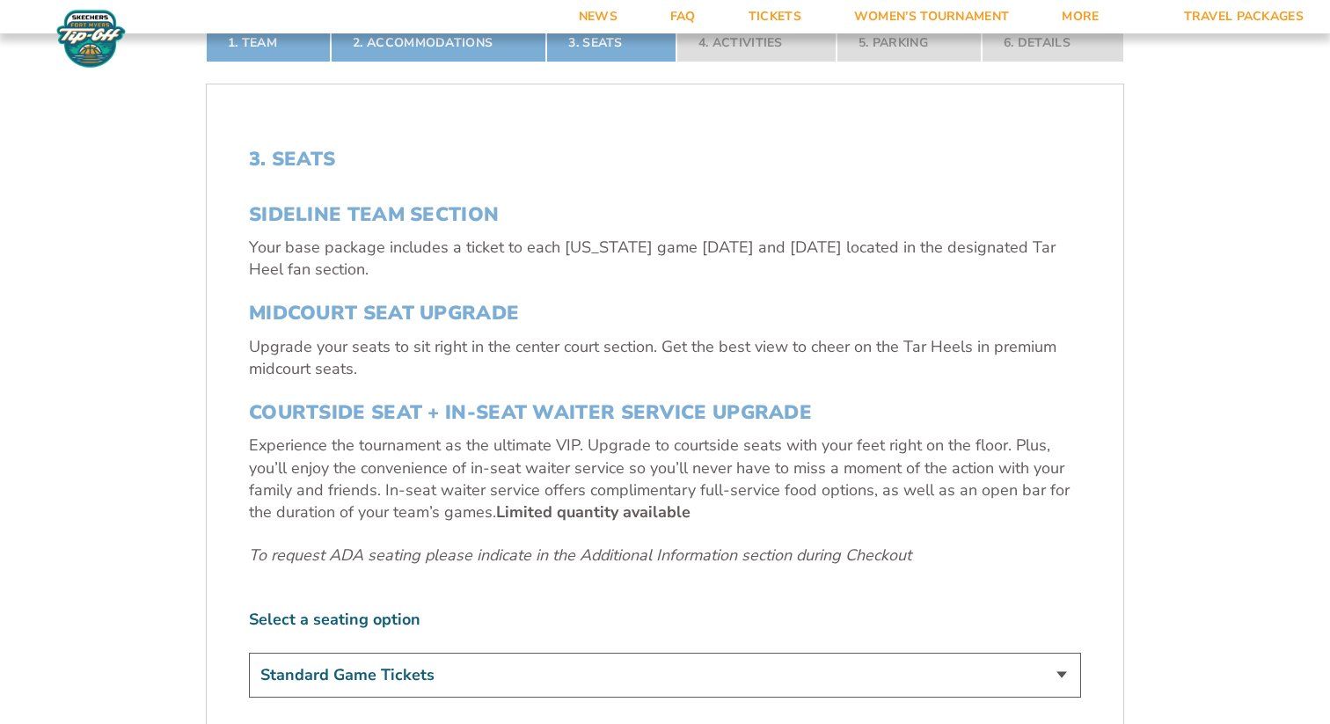
scroll to position [529, 0]
click at [426, 693] on select "Standard Game Tickets Midcourt Seat Upgrade (+$140 per person) Courtside Seat +…" at bounding box center [665, 674] width 832 height 45
select select "Courtside Seat + Waiter Service Upgrade"
click at [249, 652] on select "Standard Game Tickets Midcourt Seat Upgrade (+$140 per person) Courtside Seat +…" at bounding box center [665, 674] width 832 height 45
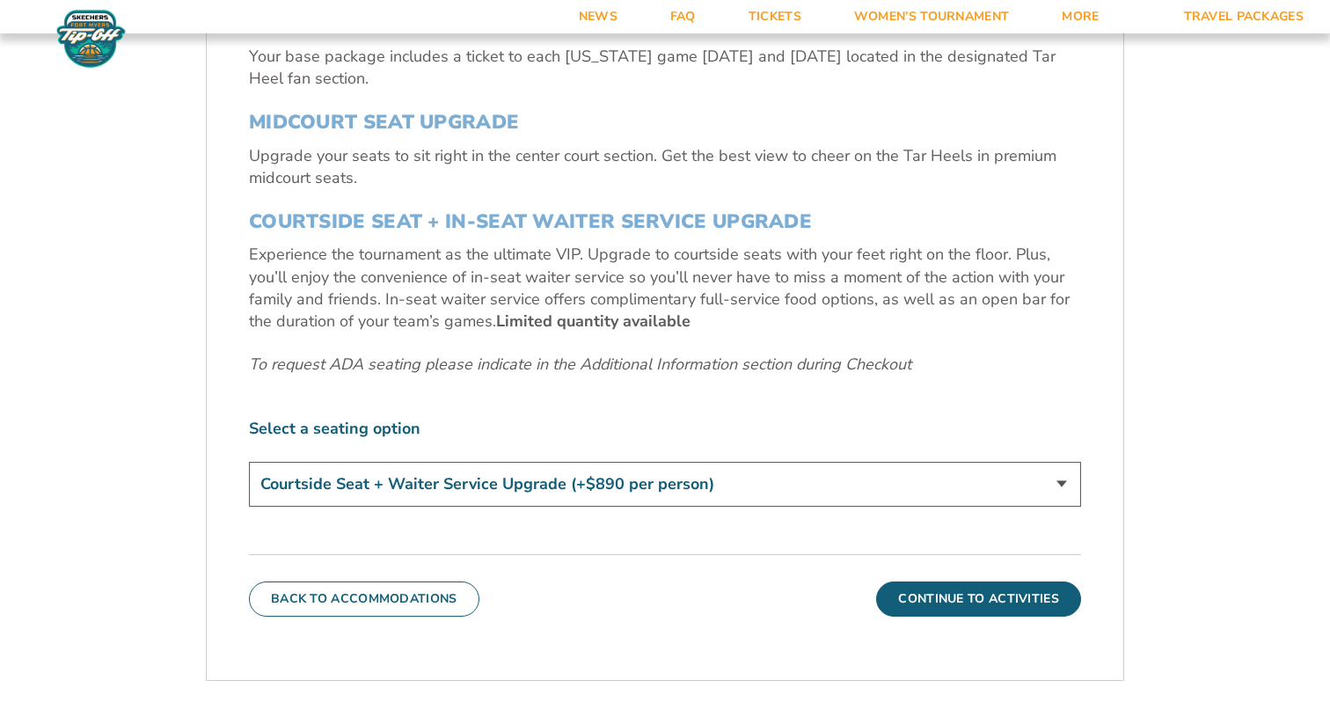
scroll to position [755, 0]
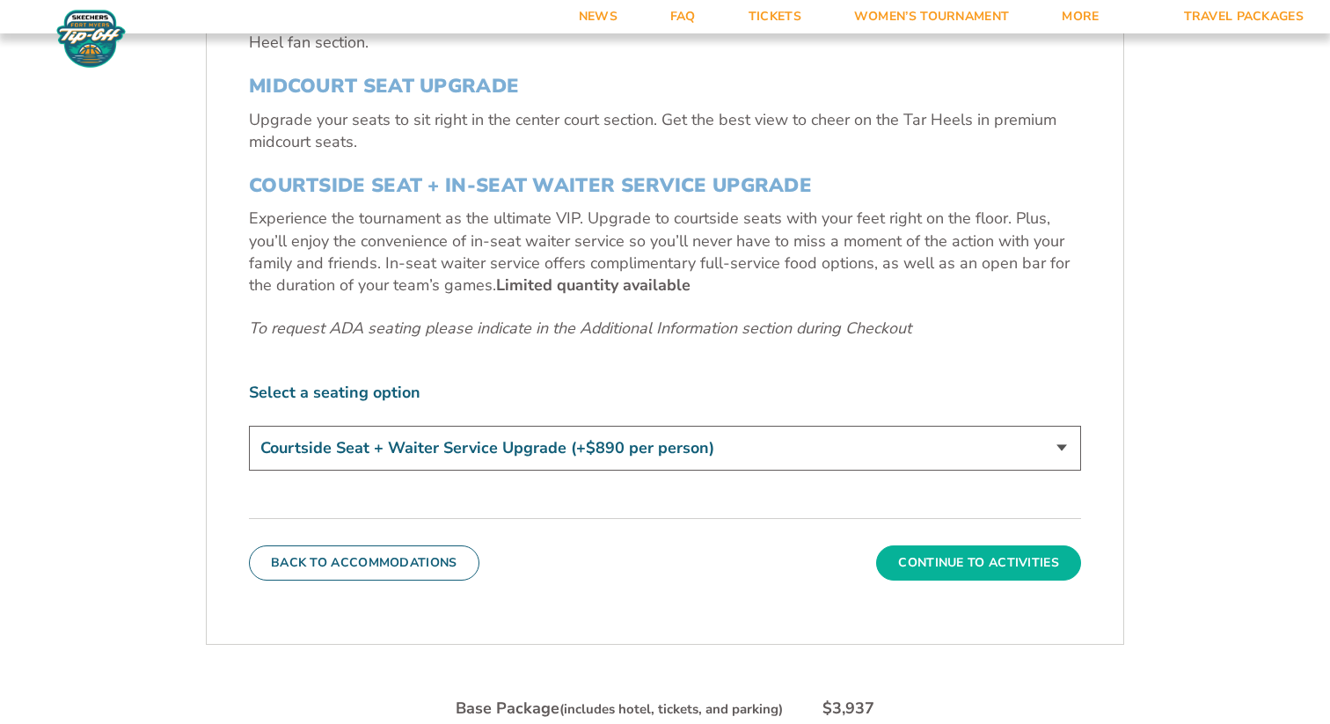
click at [989, 568] on button "Continue To Activities" at bounding box center [978, 562] width 205 height 35
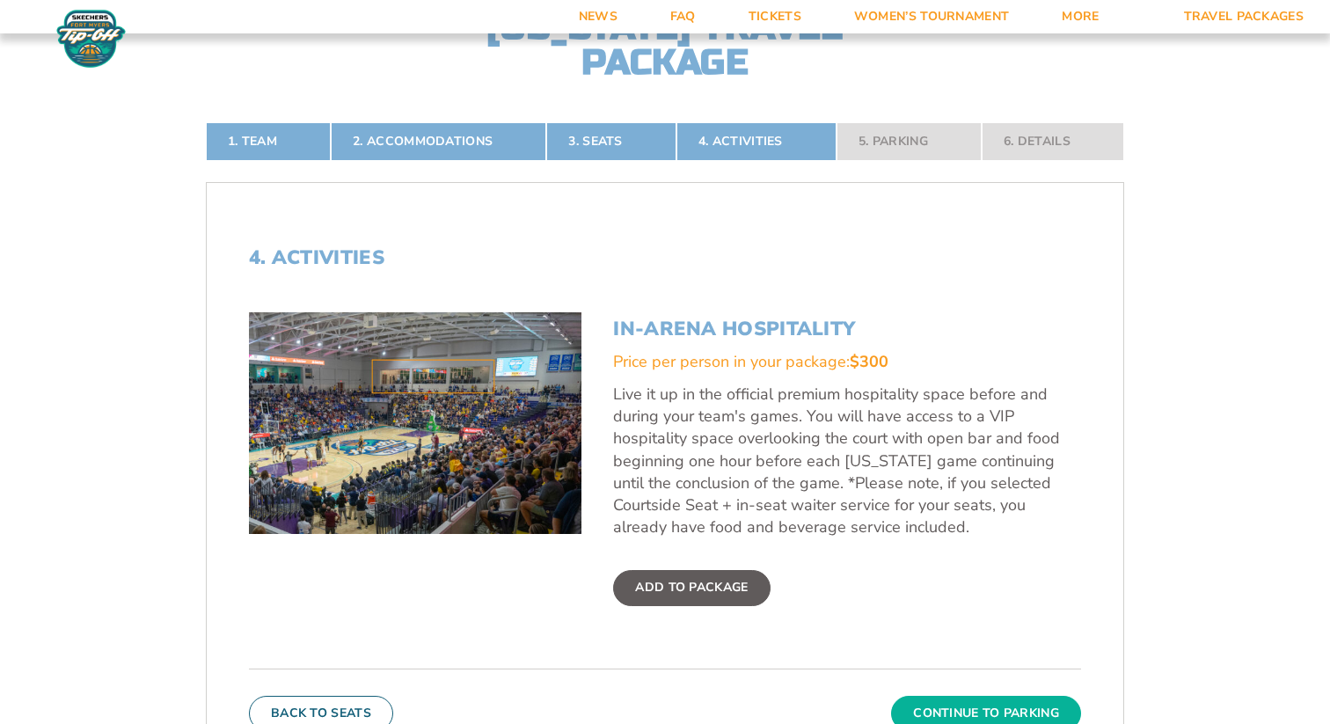
click at [944, 717] on button "Continue To Parking" at bounding box center [986, 713] width 190 height 35
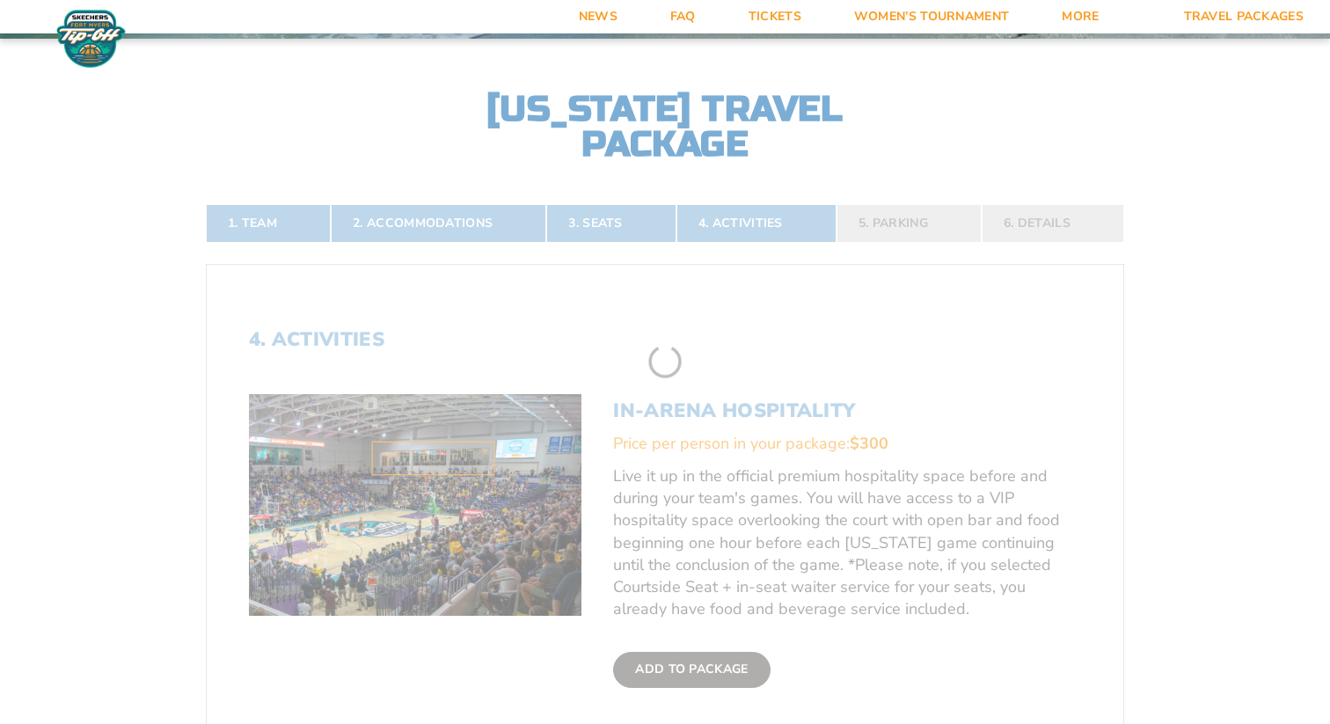
scroll to position [342, 0]
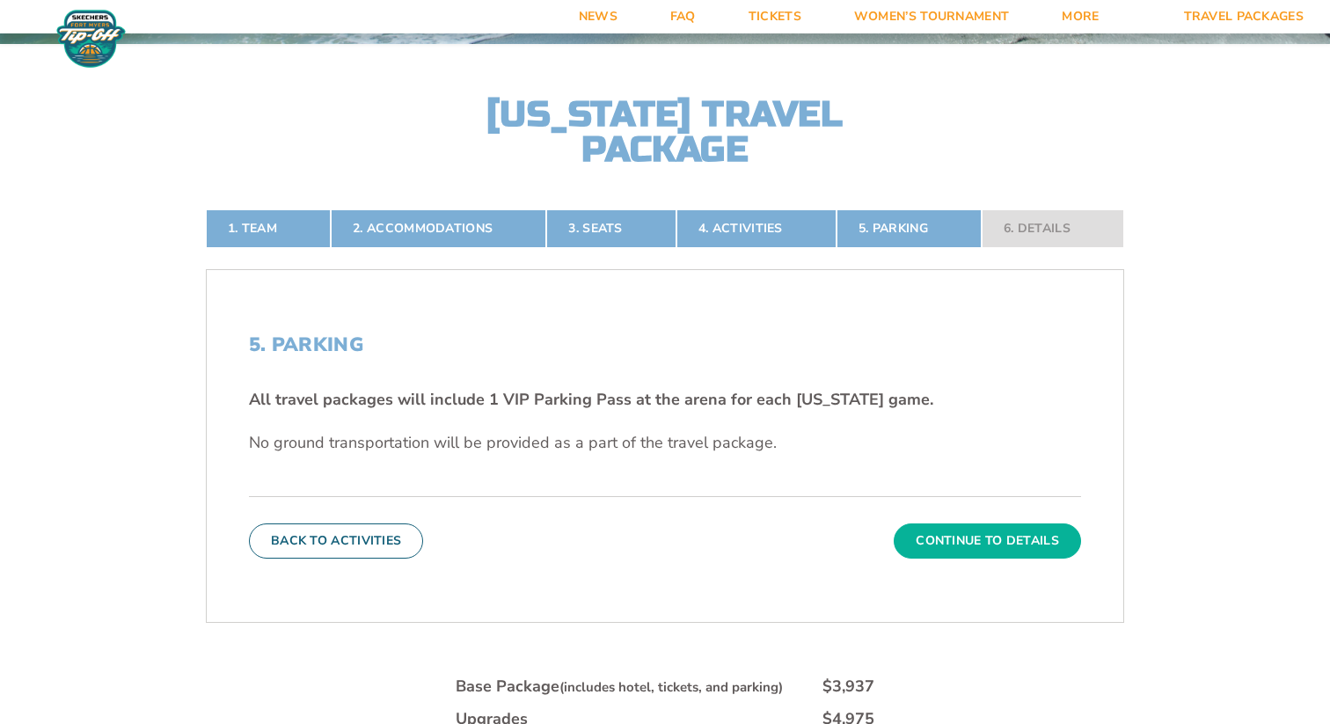
click at [989, 536] on button "Continue To Details" at bounding box center [987, 540] width 187 height 35
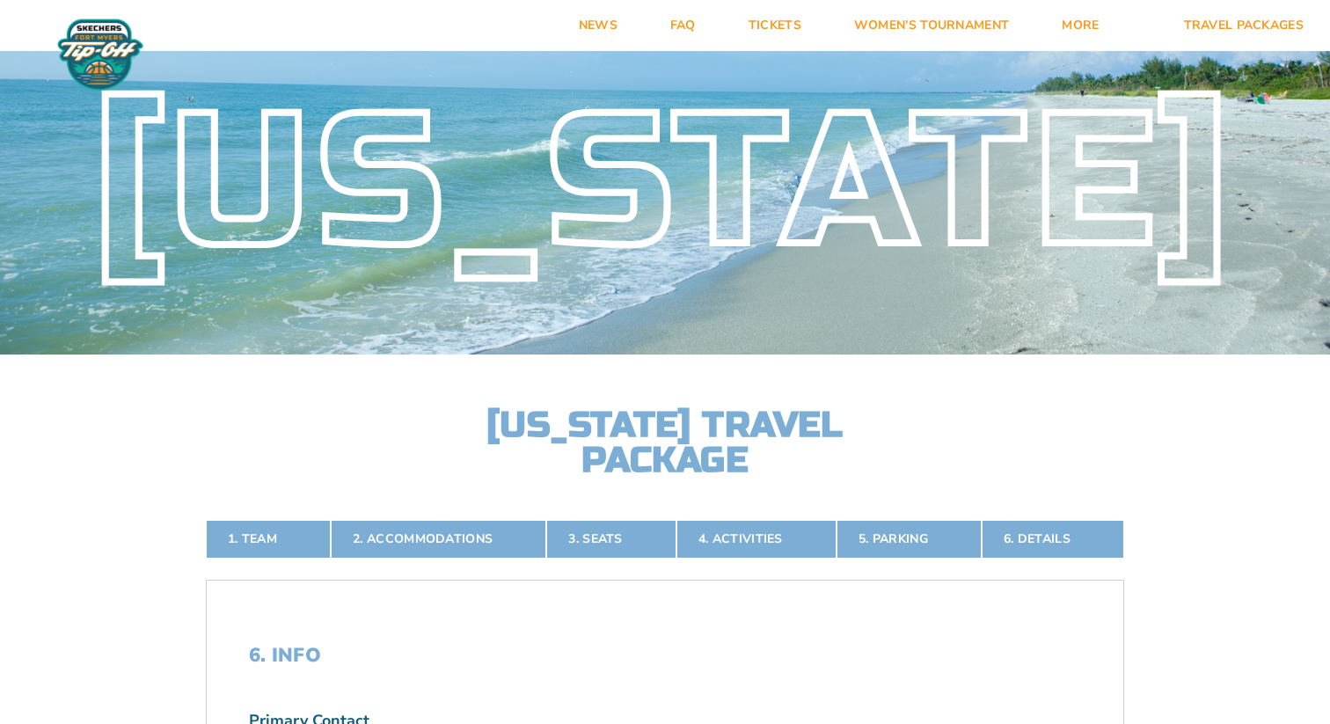
scroll to position [0, 0]
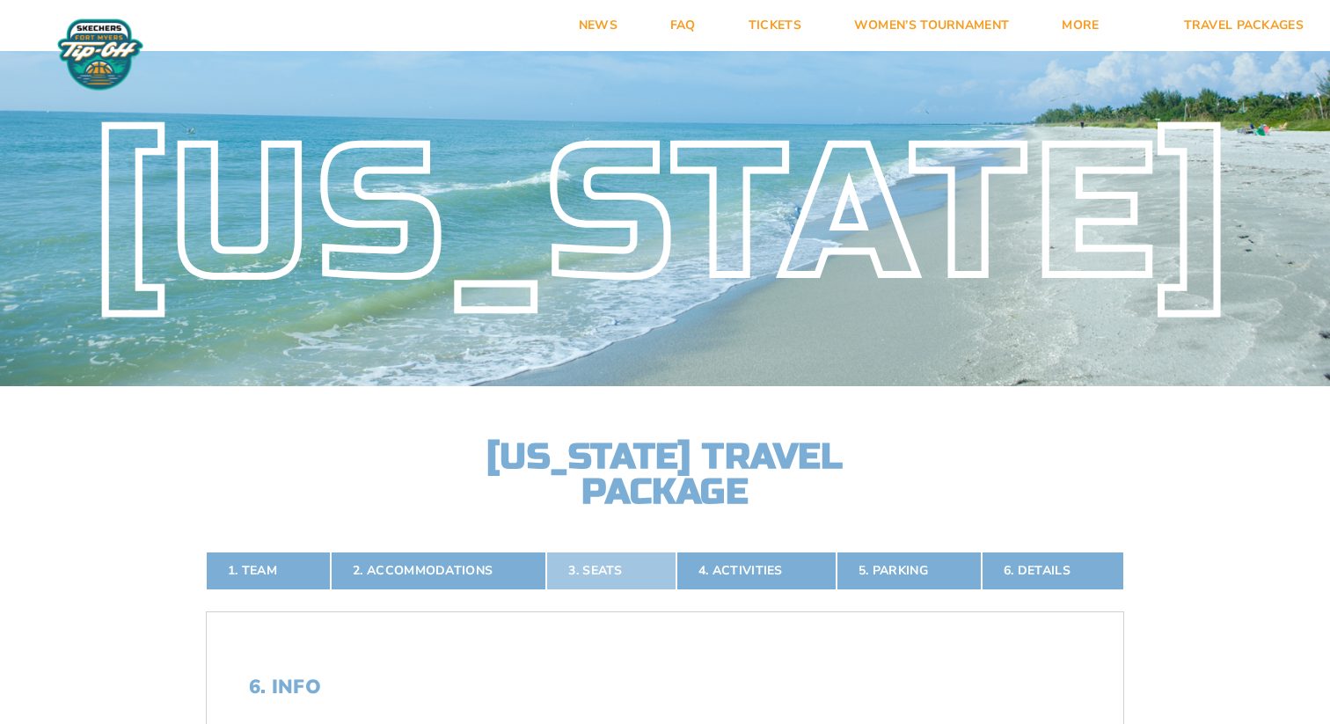
click at [606, 574] on link "3. Seats" at bounding box center [610, 570] width 129 height 39
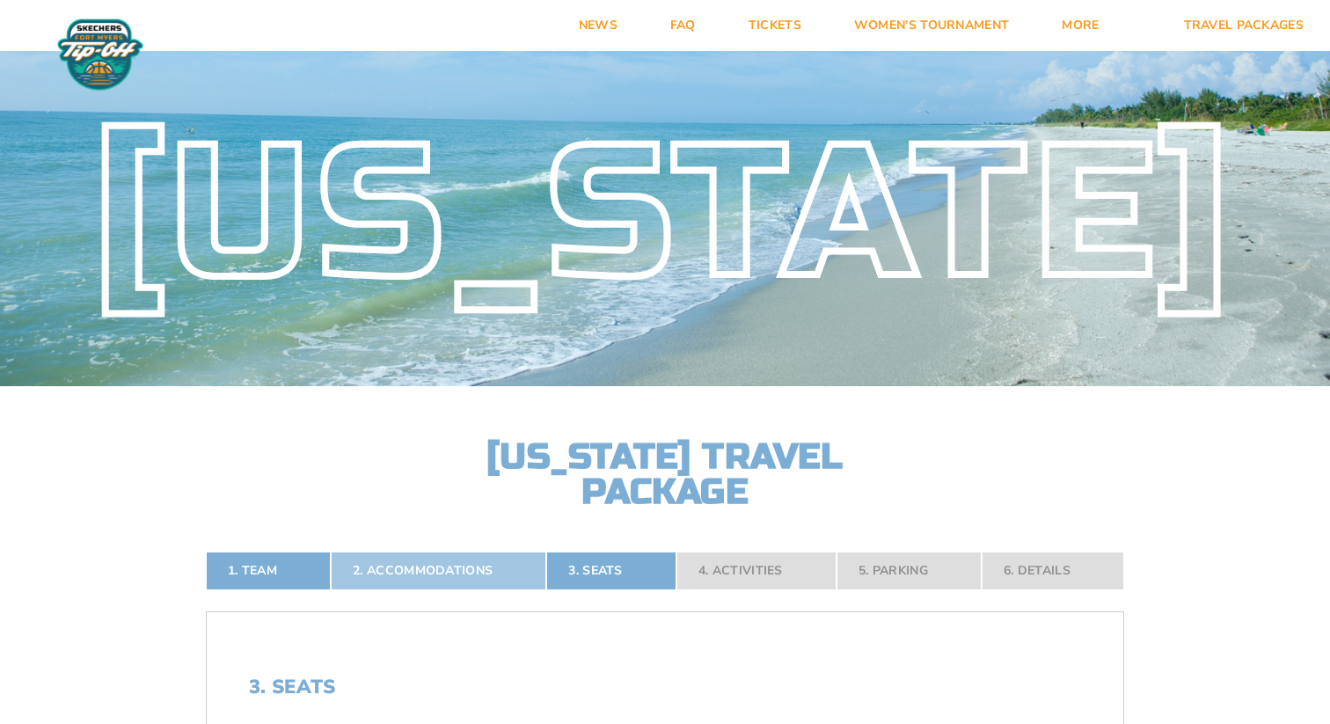
click at [392, 566] on link "2. Accommodations" at bounding box center [438, 570] width 215 height 39
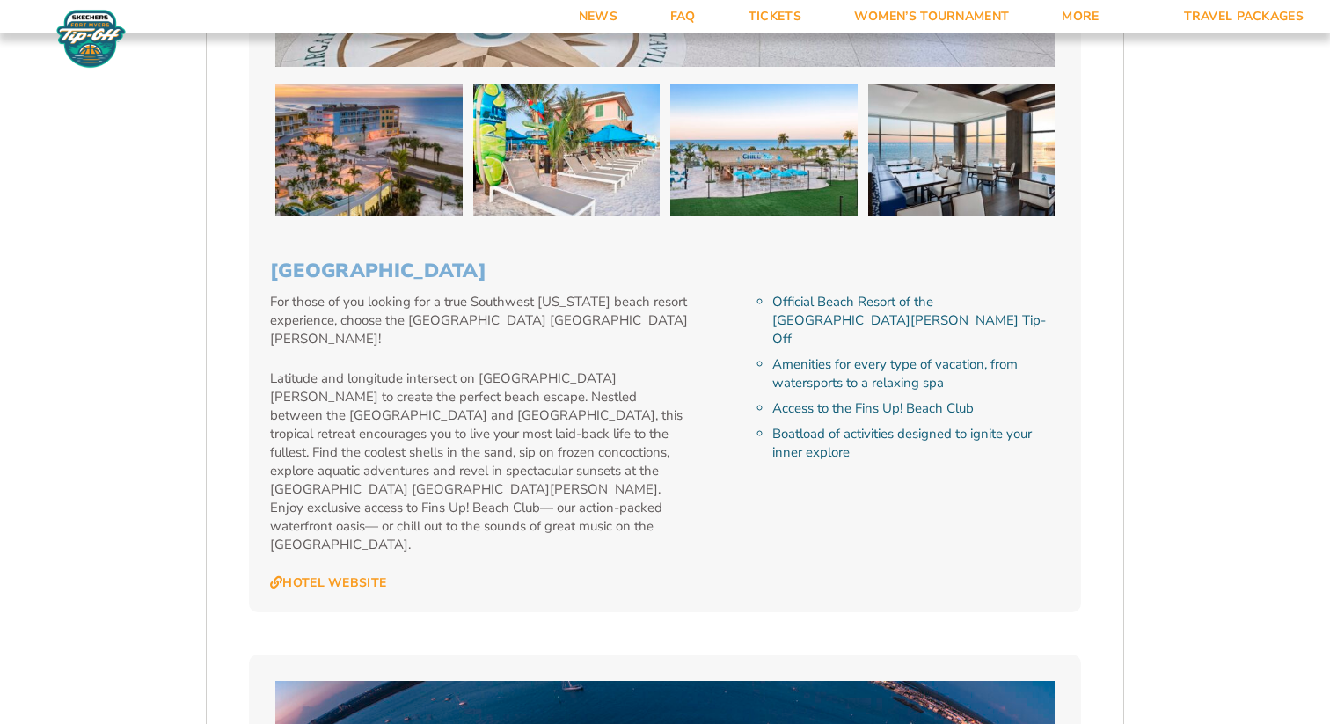
scroll to position [2849, 0]
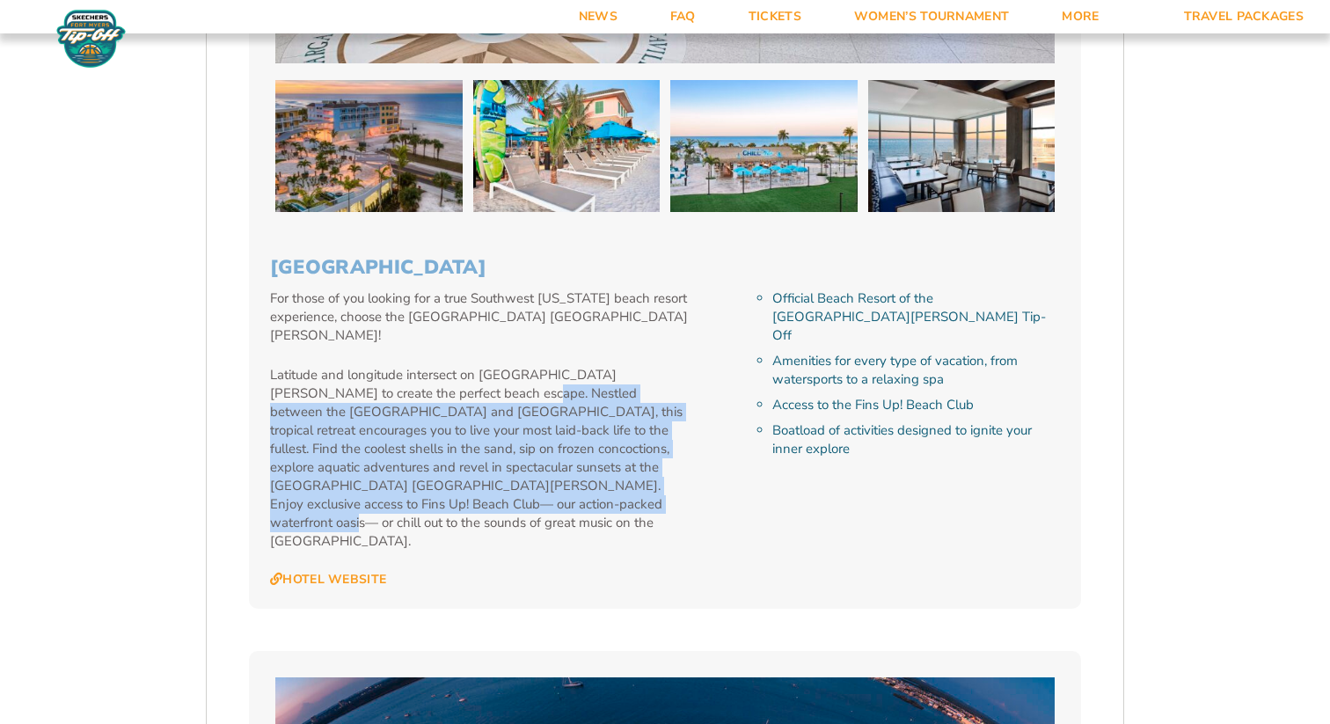
drag, startPoint x: 504, startPoint y: 462, endPoint x: 457, endPoint y: 360, distance: 112.2
click at [457, 366] on p "Latitude and longitude intersect on [GEOGRAPHIC_DATA][PERSON_NAME] to create th…" at bounding box center [480, 458] width 421 height 185
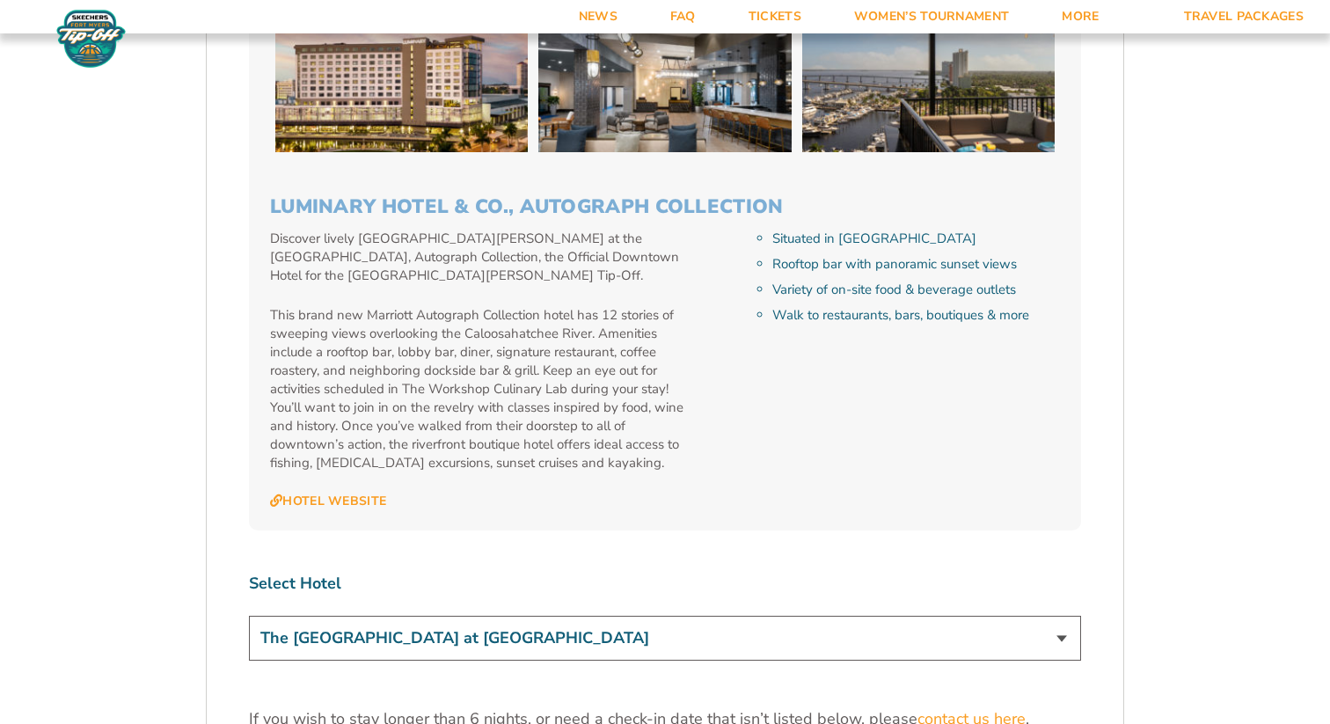
scroll to position [5008, 0]
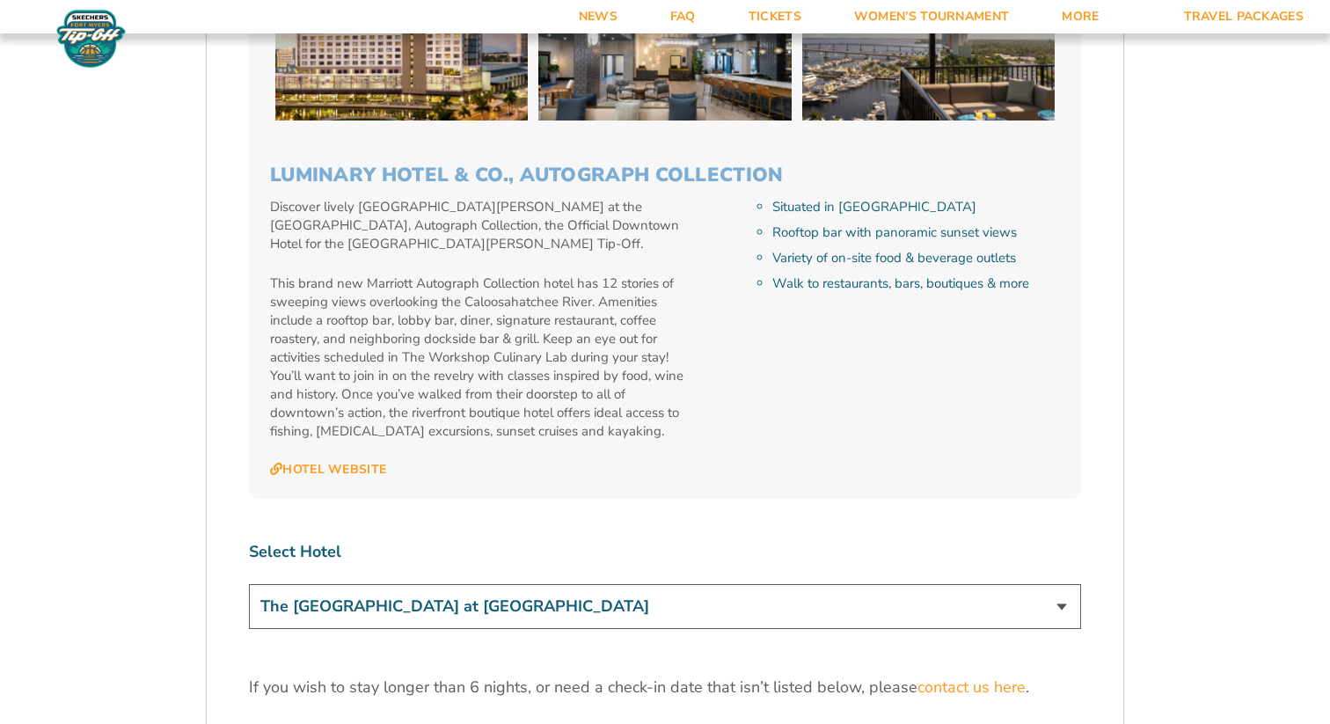
click at [412, 584] on select "The [GEOGRAPHIC_DATA] at [GEOGRAPHIC_DATA] [GEOGRAPHIC_DATA] [GEOGRAPHIC_DATA],…" at bounding box center [665, 606] width 832 height 45
click at [249, 584] on select "The [GEOGRAPHIC_DATA] at [GEOGRAPHIC_DATA] [GEOGRAPHIC_DATA] [GEOGRAPHIC_DATA],…" at bounding box center [665, 606] width 832 height 45
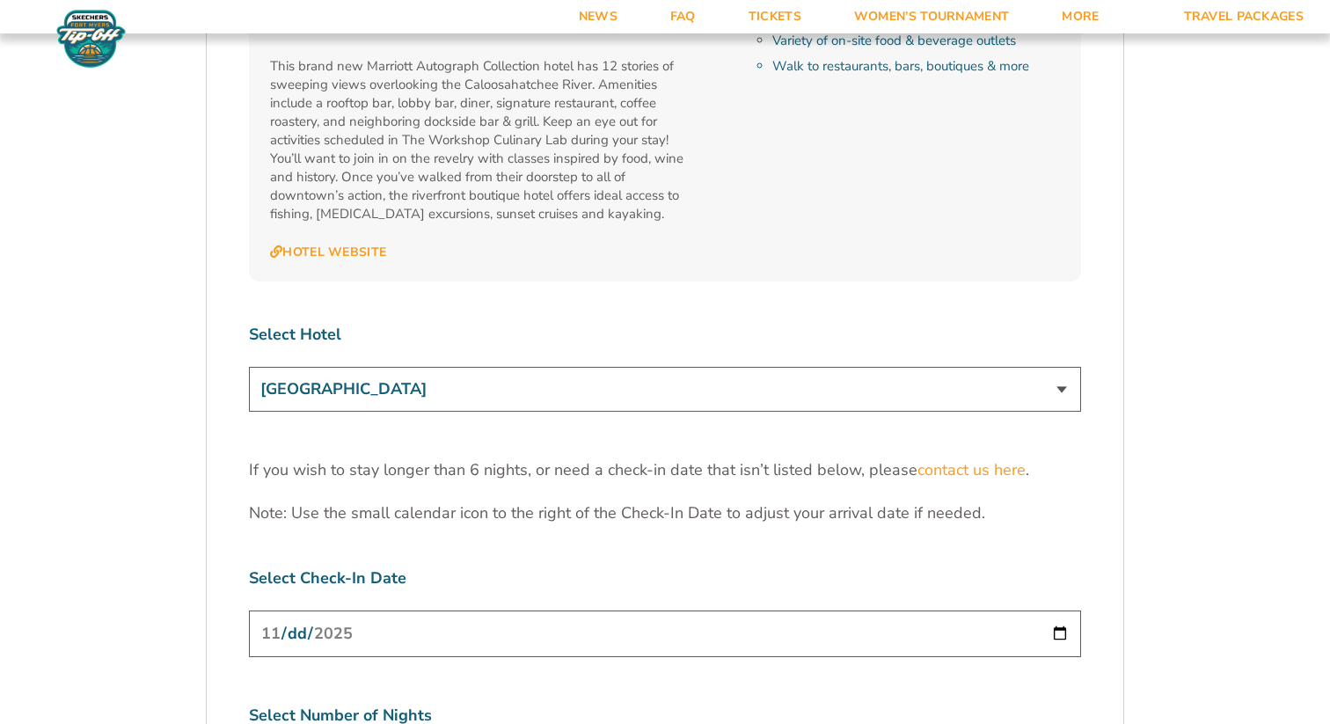
scroll to position [5215, 0]
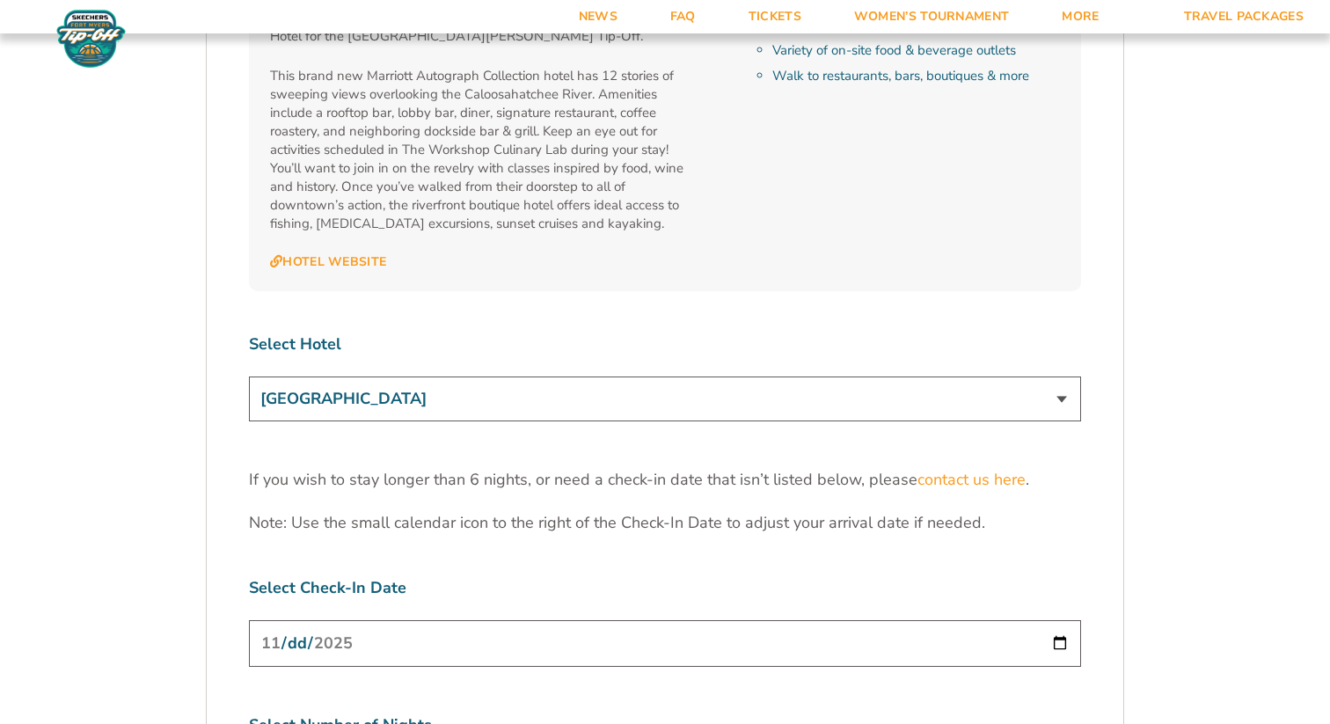
click at [438, 376] on select "The [GEOGRAPHIC_DATA] at [GEOGRAPHIC_DATA] [GEOGRAPHIC_DATA] [GEOGRAPHIC_DATA],…" at bounding box center [665, 398] width 832 height 45
select select "18477"
click at [249, 376] on select "The [GEOGRAPHIC_DATA] at [GEOGRAPHIC_DATA] [GEOGRAPHIC_DATA] [GEOGRAPHIC_DATA],…" at bounding box center [665, 398] width 832 height 45
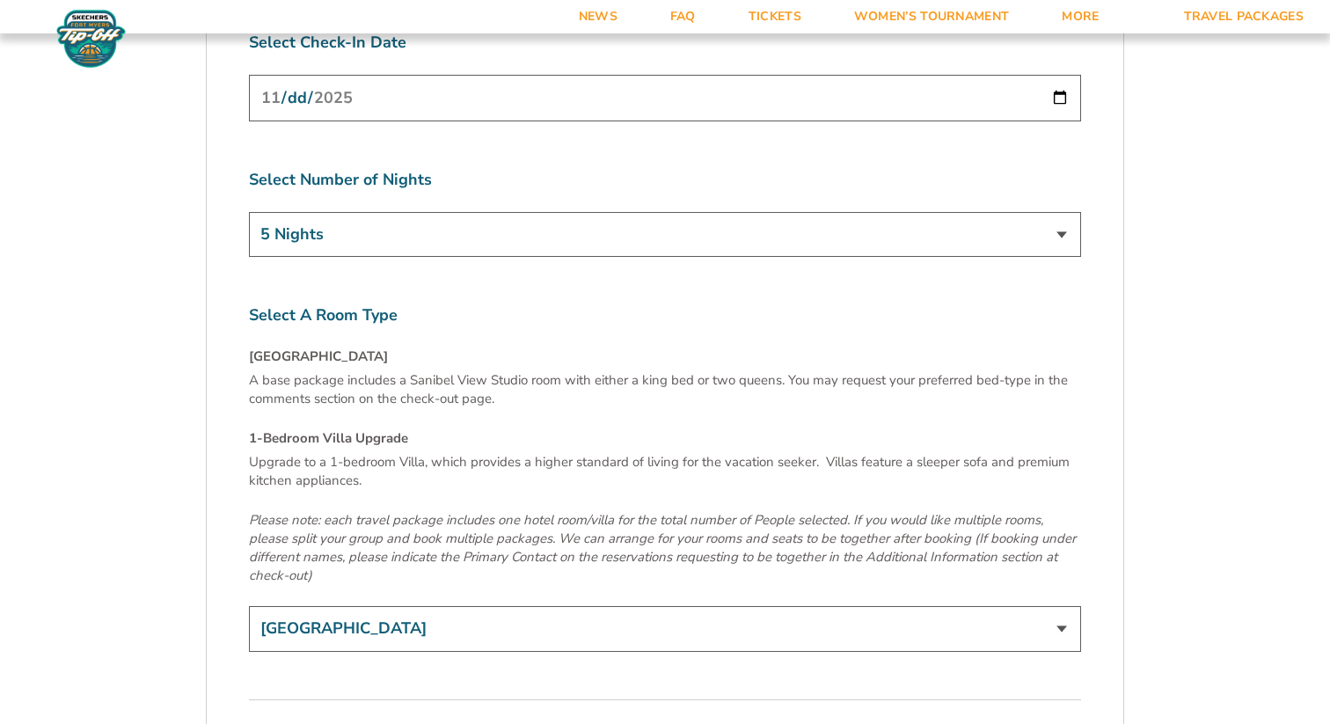
scroll to position [5762, 0]
click at [390, 605] on select "Sanibel View Studio 1-Bedroom Villa Upgrade (+$165 per night)" at bounding box center [665, 627] width 832 height 45
select select "1-Bedroom Villa Upgrade"
click at [249, 605] on select "Sanibel View Studio 1-Bedroom Villa Upgrade (+$165 per night)" at bounding box center [665, 627] width 832 height 45
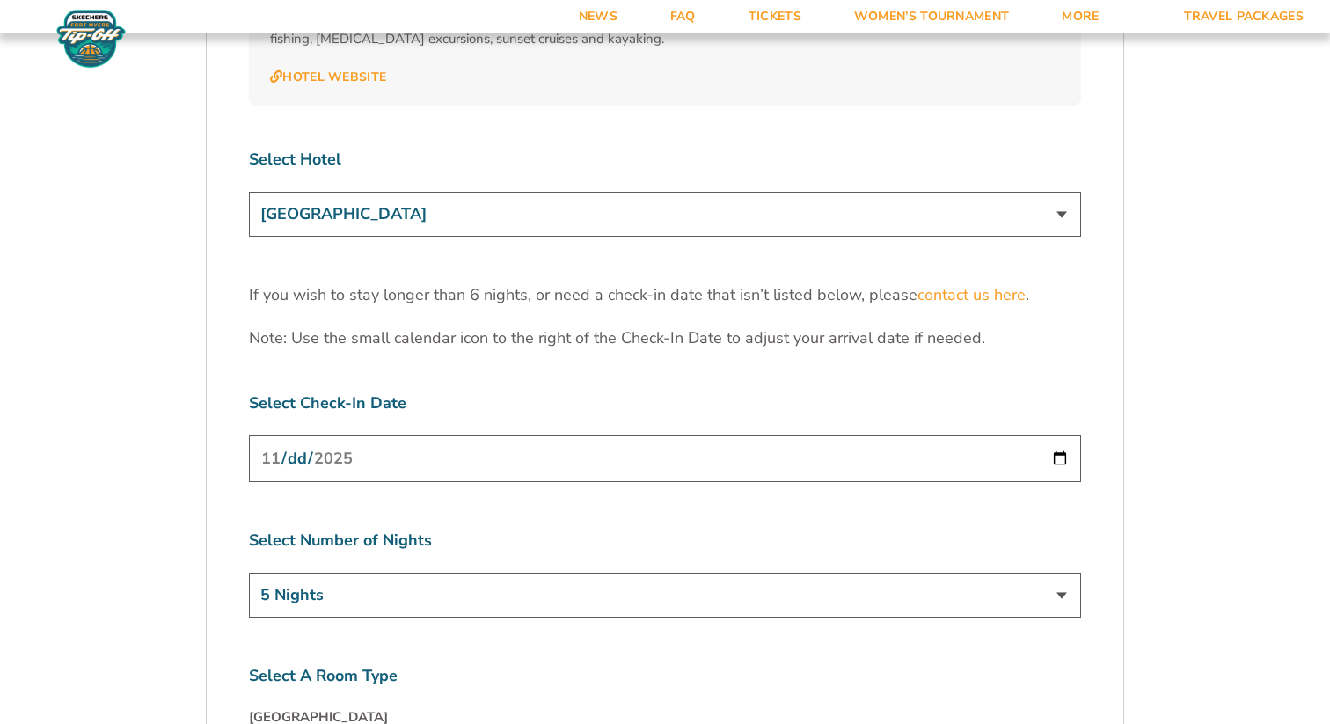
scroll to position [5390, 0]
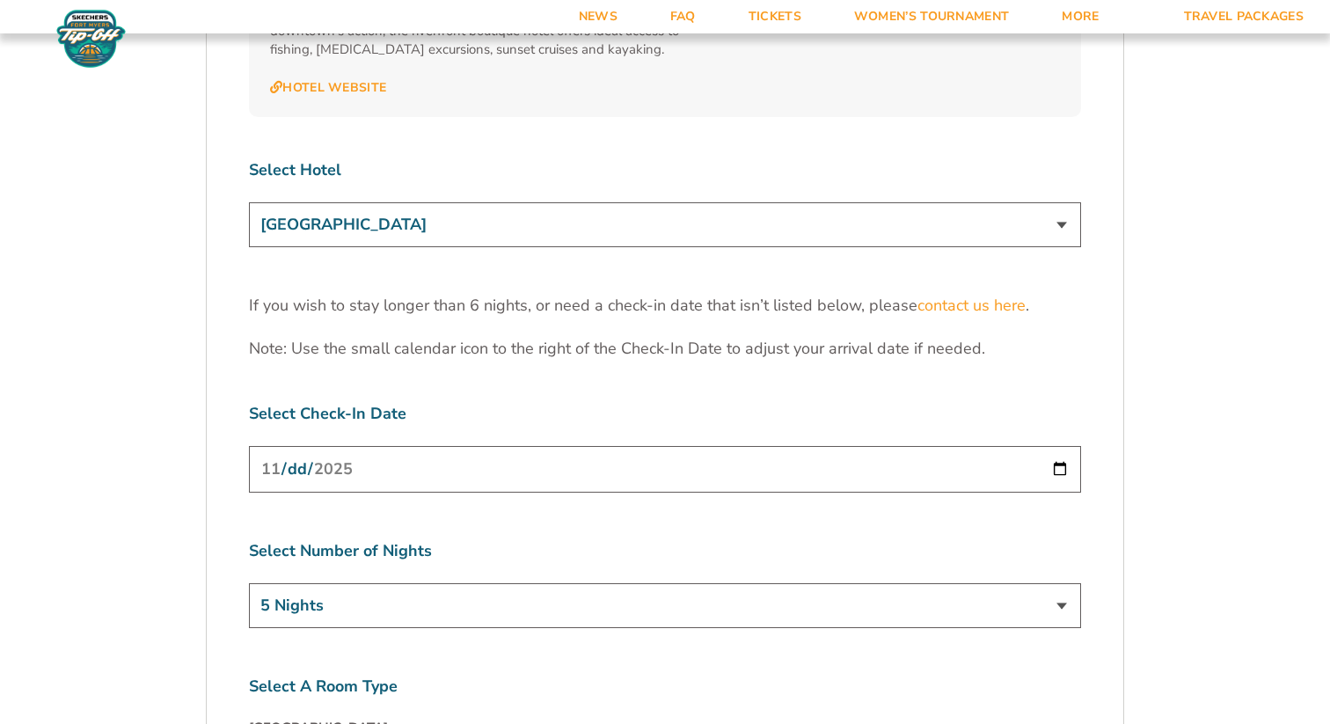
click at [1058, 446] on input "2025-11-23" at bounding box center [665, 469] width 832 height 47
type input "[DATE]"
click at [536, 583] on select "3 Nights 4 Nights 5 Nights 6 Nights" at bounding box center [665, 605] width 832 height 45
select select "4 Nights"
click at [249, 583] on select "3 Nights 4 Nights 5 Nights 6 Nights" at bounding box center [665, 605] width 832 height 45
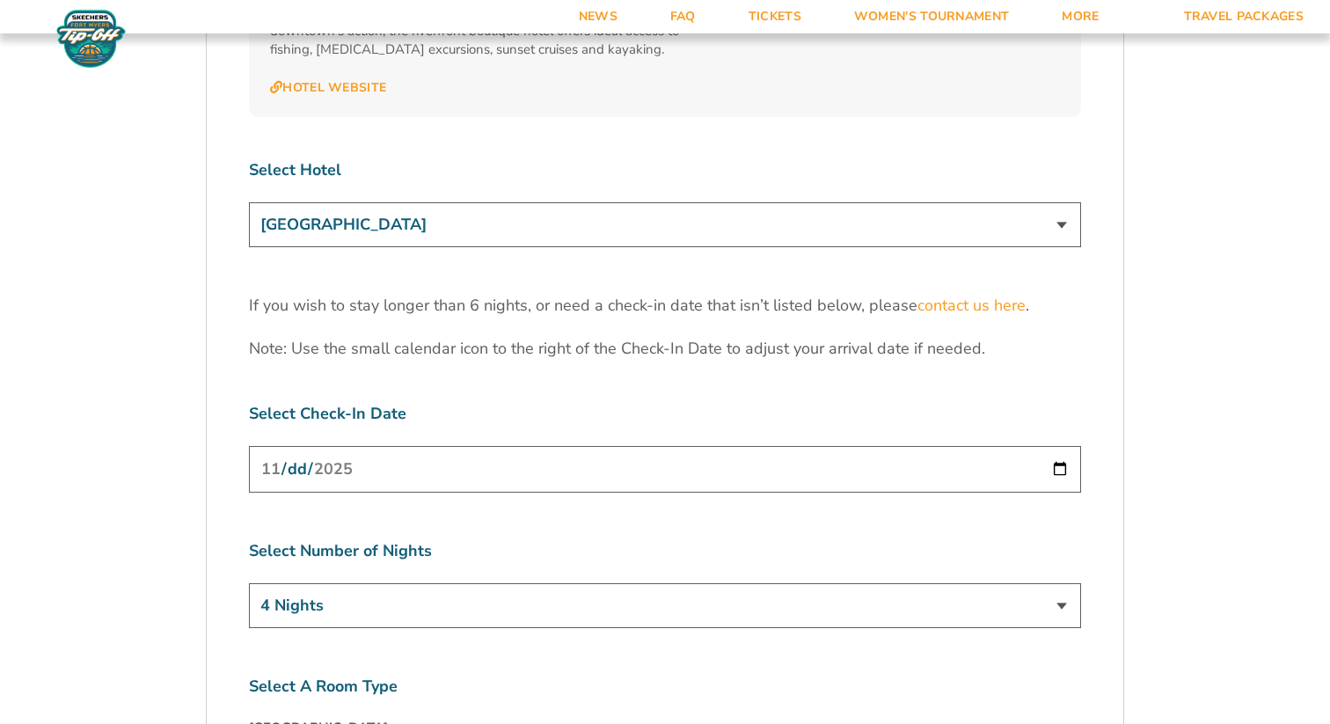
click at [421, 446] on input "[DATE]" at bounding box center [665, 469] width 832 height 47
click at [1069, 446] on input "[DATE]" at bounding box center [665, 469] width 832 height 47
click at [587, 540] on div "Select Number of Nights 3 Nights 4 Nights 5 Nights 6 Nights" at bounding box center [665, 586] width 832 height 93
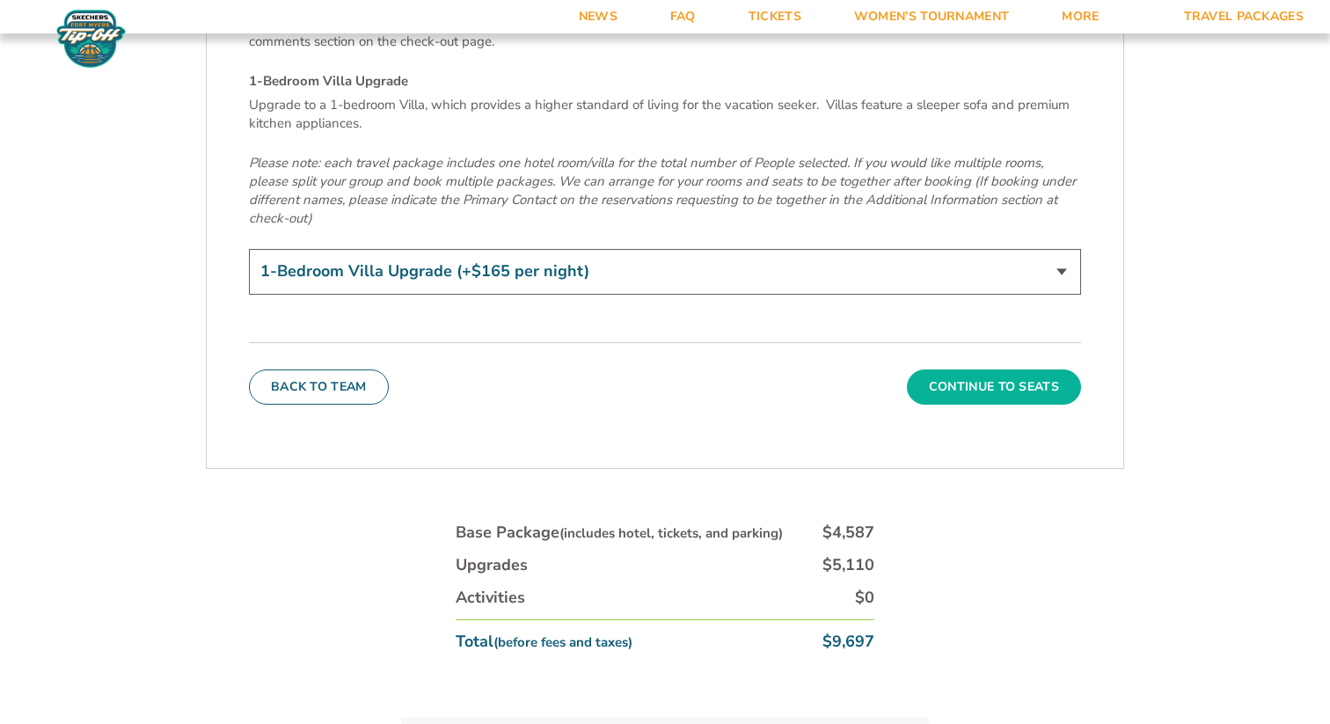
click at [1028, 369] on button "Continue To Seats" at bounding box center [994, 386] width 174 height 35
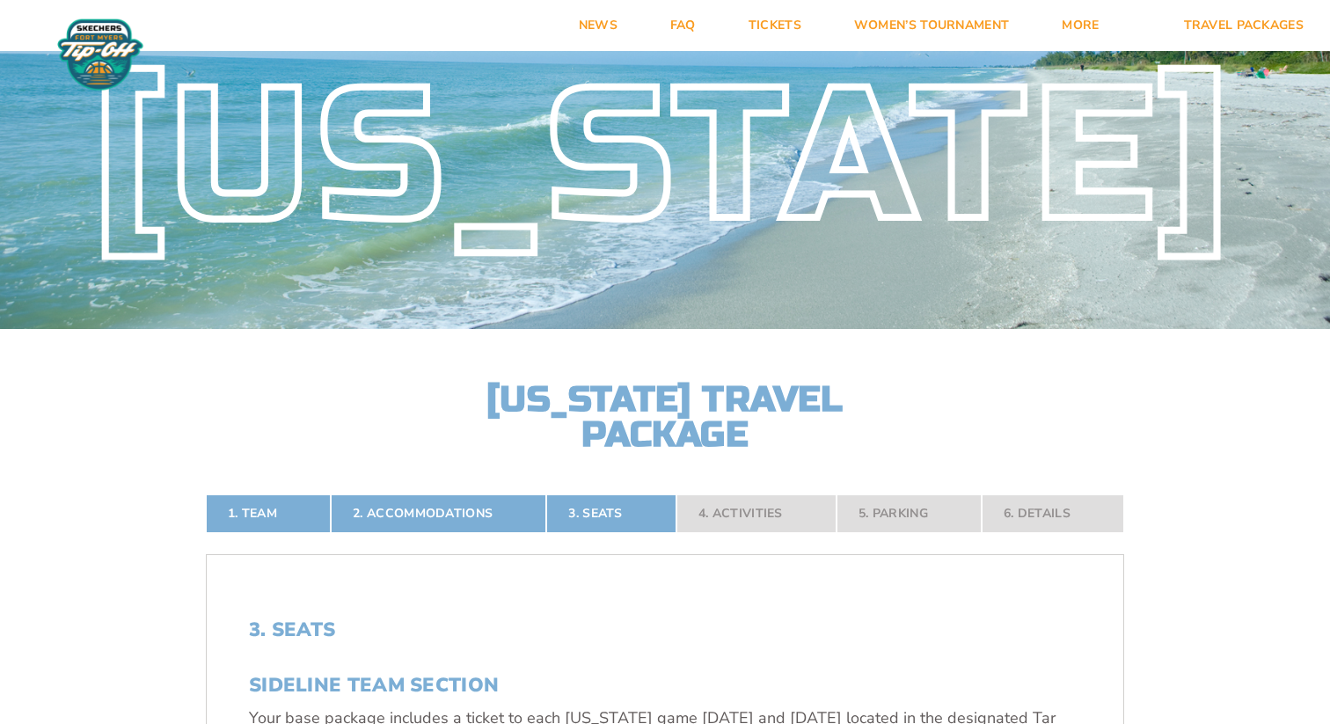
scroll to position [0, 0]
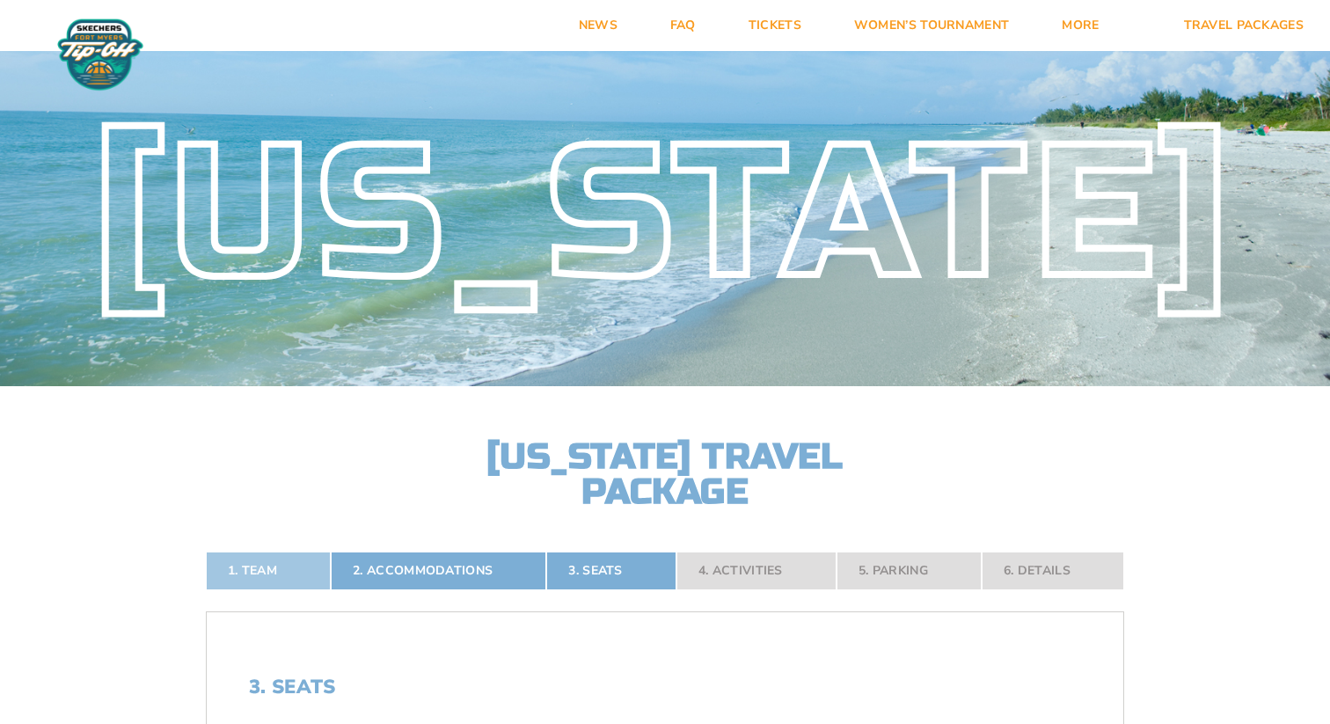
click at [264, 587] on link "1. Team" at bounding box center [268, 570] width 125 height 39
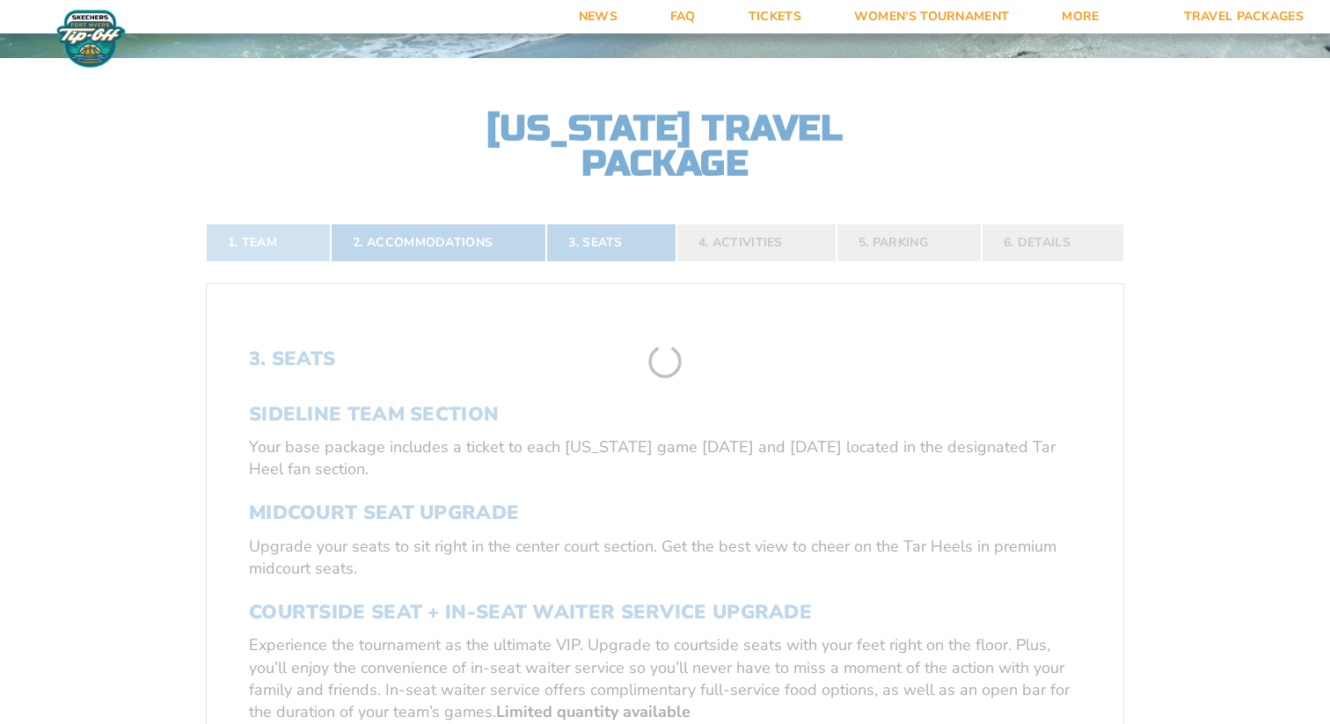
scroll to position [342, 0]
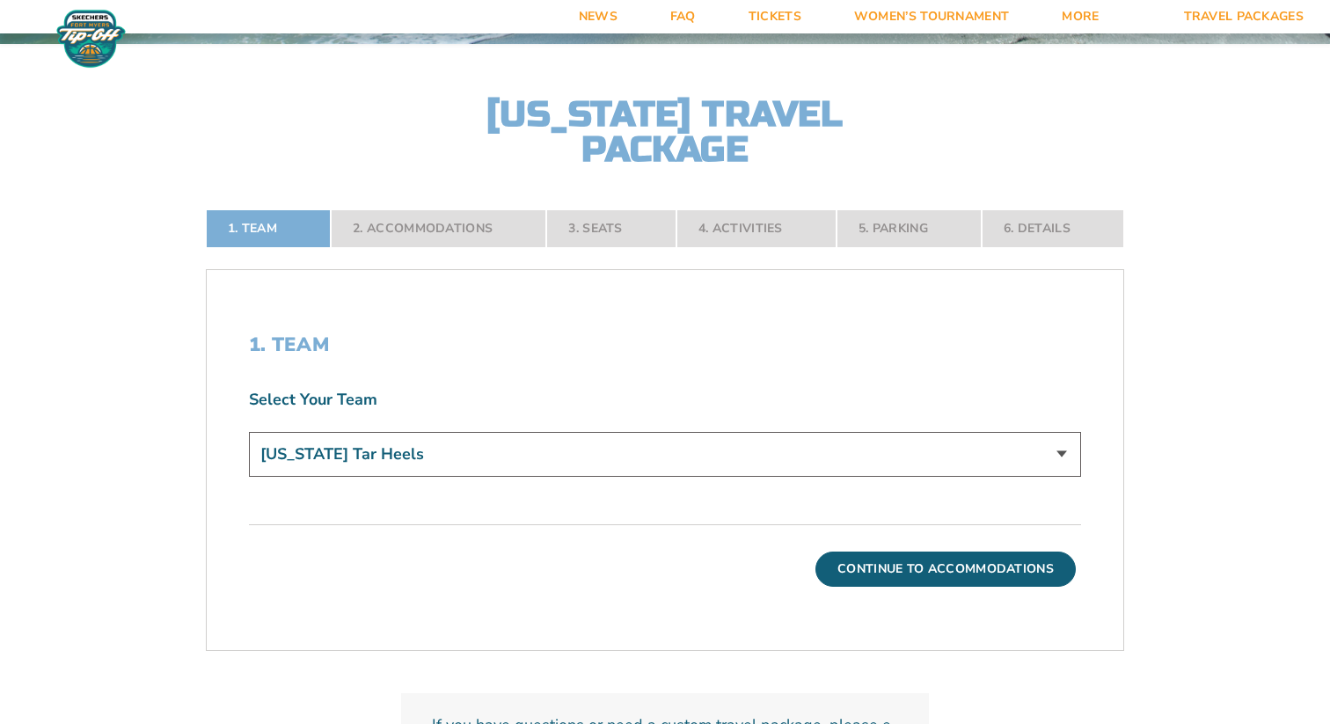
click at [485, 449] on select "[US_STATE] Tar Heels" at bounding box center [665, 454] width 832 height 45
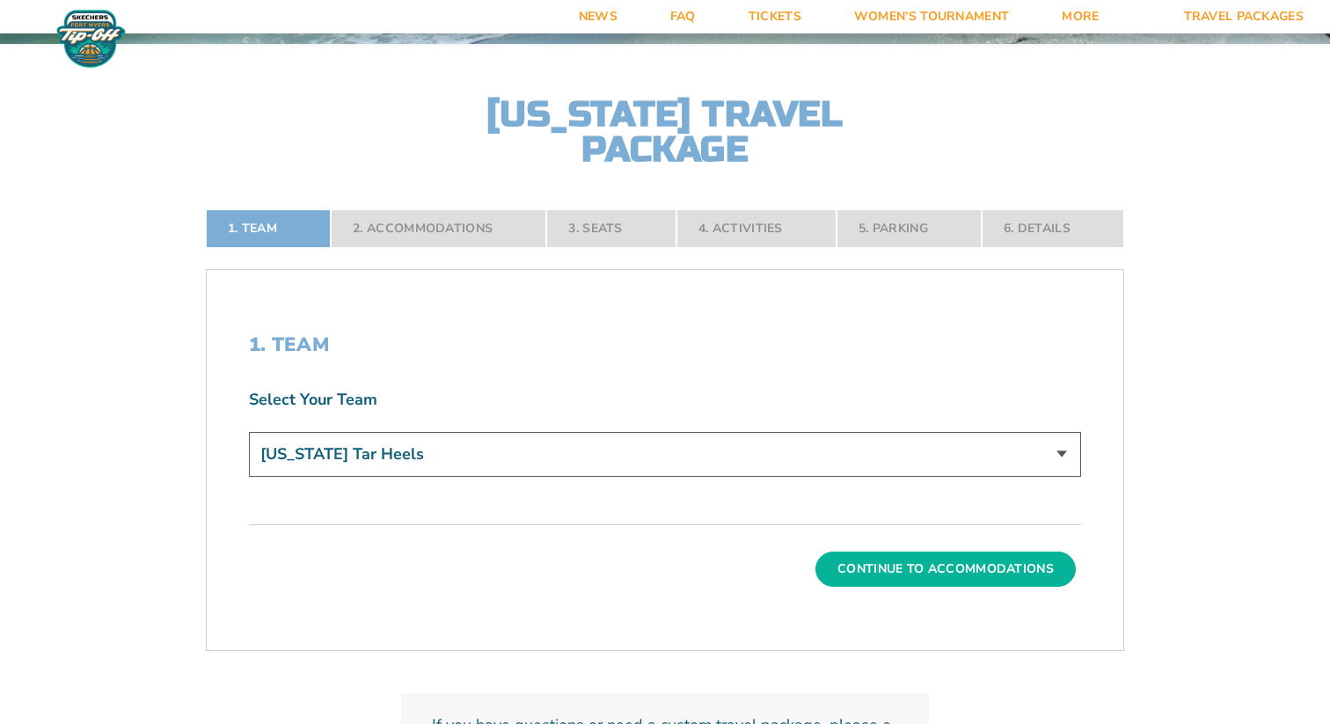
click at [922, 563] on button "Continue To Accommodations" at bounding box center [945, 568] width 260 height 35
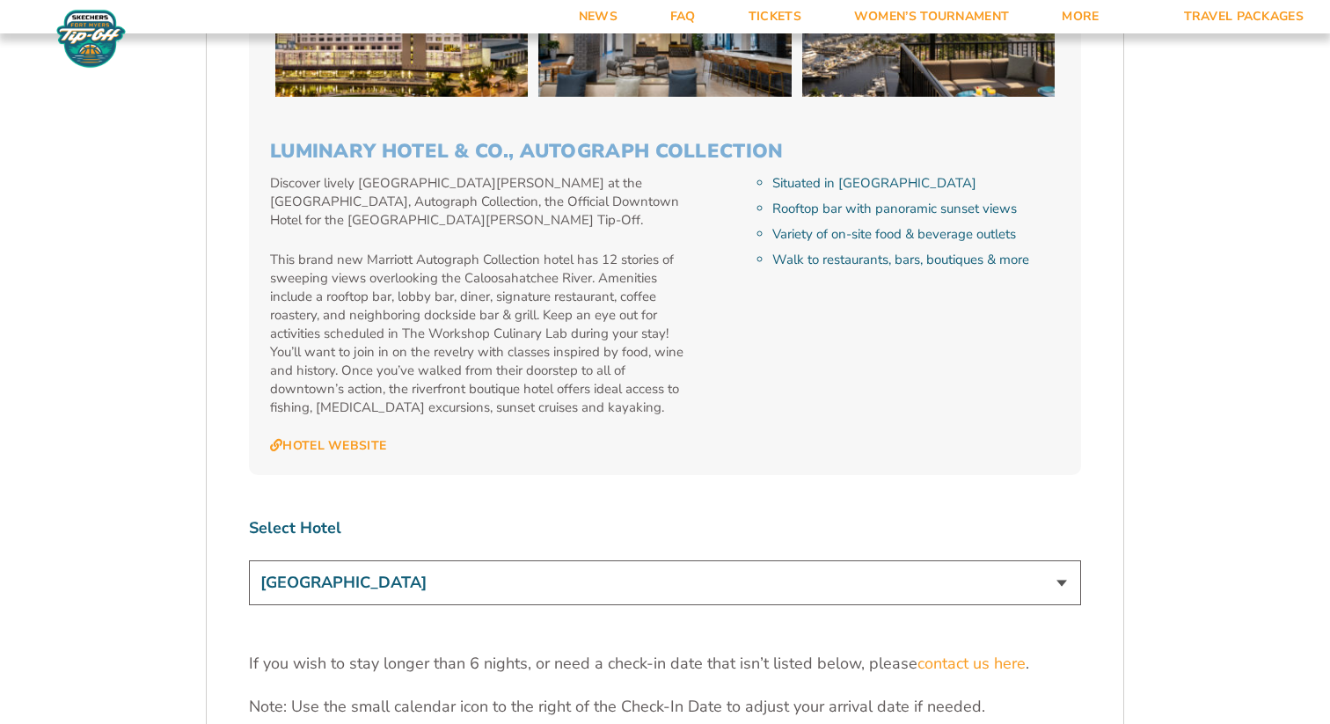
scroll to position [5030, 0]
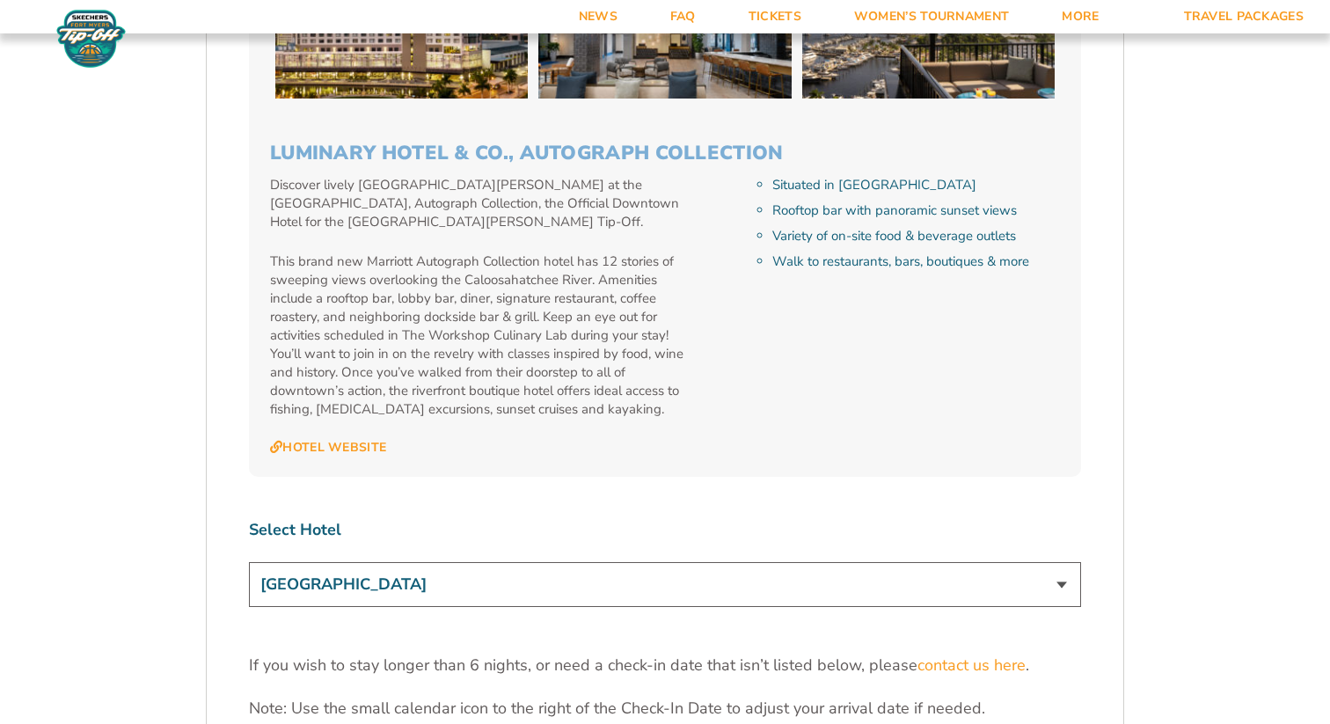
click at [479, 562] on select "The [GEOGRAPHIC_DATA] at [GEOGRAPHIC_DATA] [GEOGRAPHIC_DATA] [GEOGRAPHIC_DATA],…" at bounding box center [665, 584] width 832 height 45
click at [471, 562] on select "The [GEOGRAPHIC_DATA] at [GEOGRAPHIC_DATA] [GEOGRAPHIC_DATA] [GEOGRAPHIC_DATA],…" at bounding box center [665, 584] width 832 height 45
select select "17486"
click at [249, 562] on select "The [GEOGRAPHIC_DATA] at [GEOGRAPHIC_DATA] [GEOGRAPHIC_DATA] [GEOGRAPHIC_DATA],…" at bounding box center [665, 584] width 832 height 45
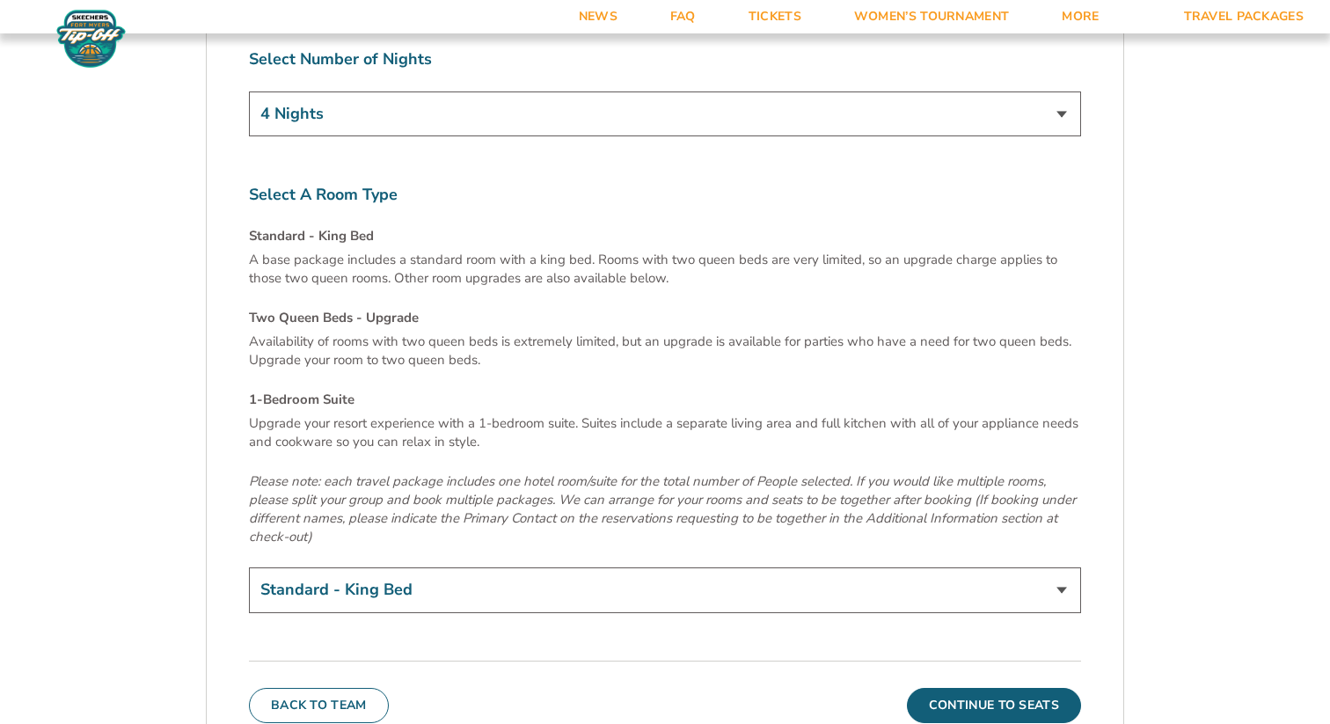
scroll to position [5883, 0]
click at [437, 566] on select "Standard - King Bed Two Queen Beds - Upgrade (+$15 per night) 1-Bedroom Suite (…" at bounding box center [665, 588] width 832 height 45
select select "1-Bedroom Suite"
click at [249, 566] on select "Standard - King Bed Two Queen Beds - Upgrade (+$15 per night) 1-Bedroom Suite (…" at bounding box center [665, 588] width 832 height 45
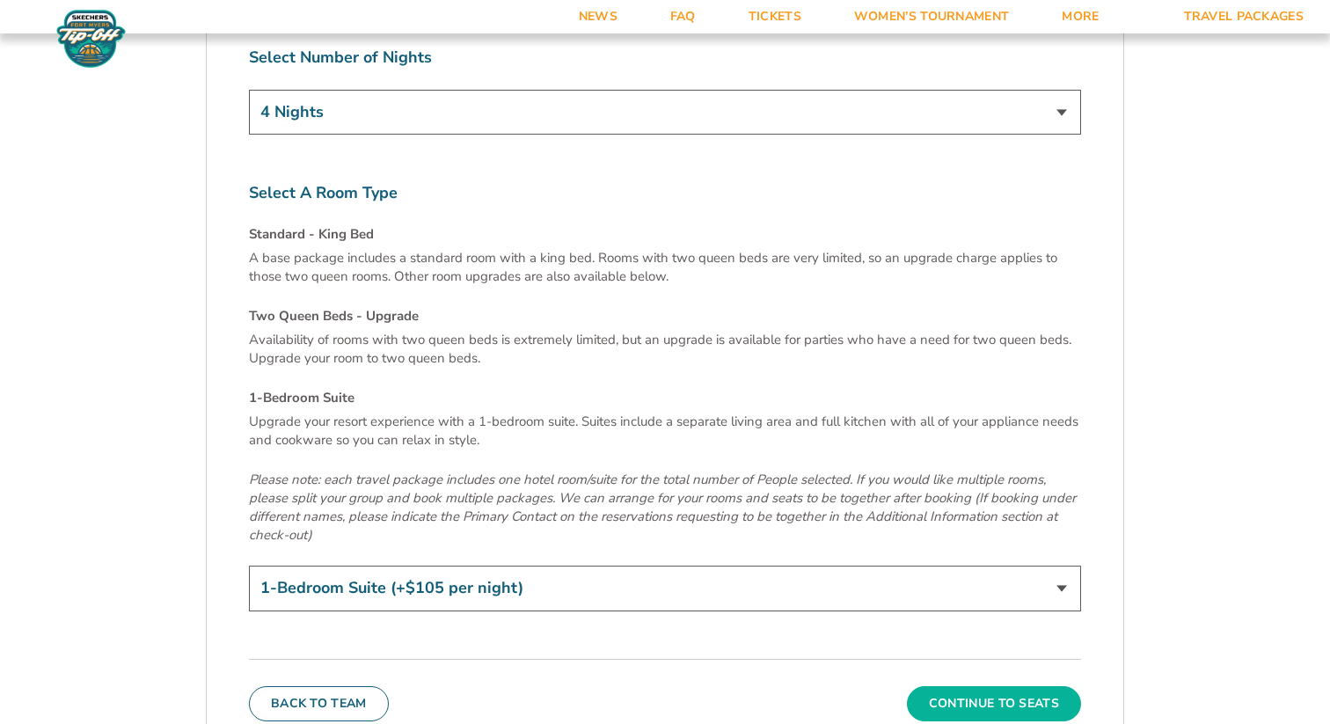
click at [968, 686] on button "Continue To Seats" at bounding box center [994, 703] width 174 height 35
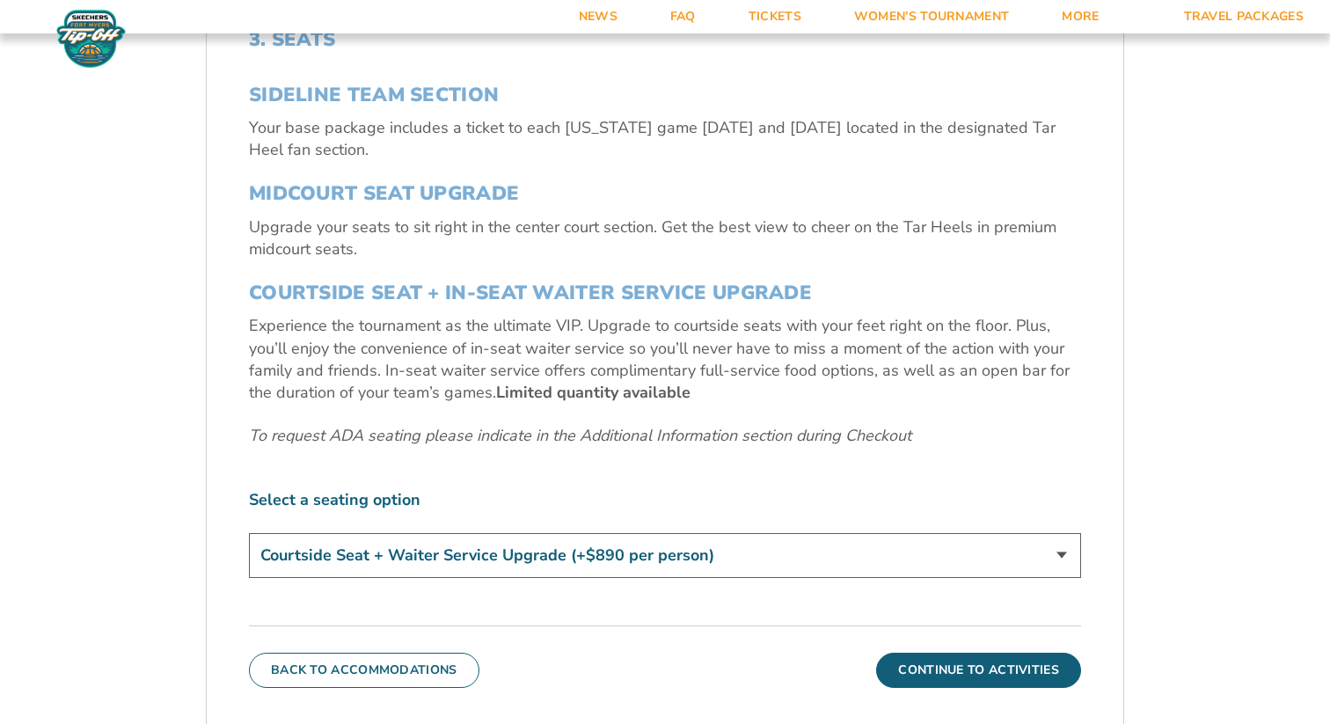
scroll to position [710, 0]
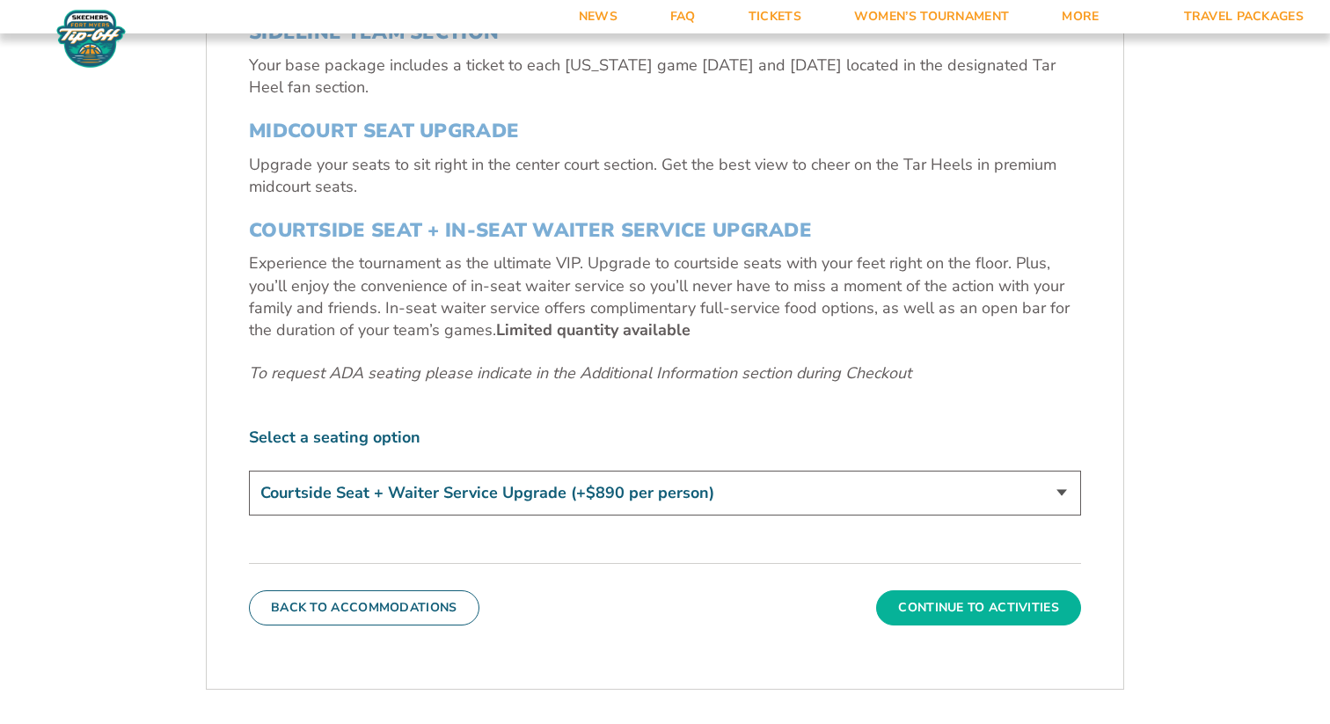
click at [963, 601] on button "Continue To Activities" at bounding box center [978, 607] width 205 height 35
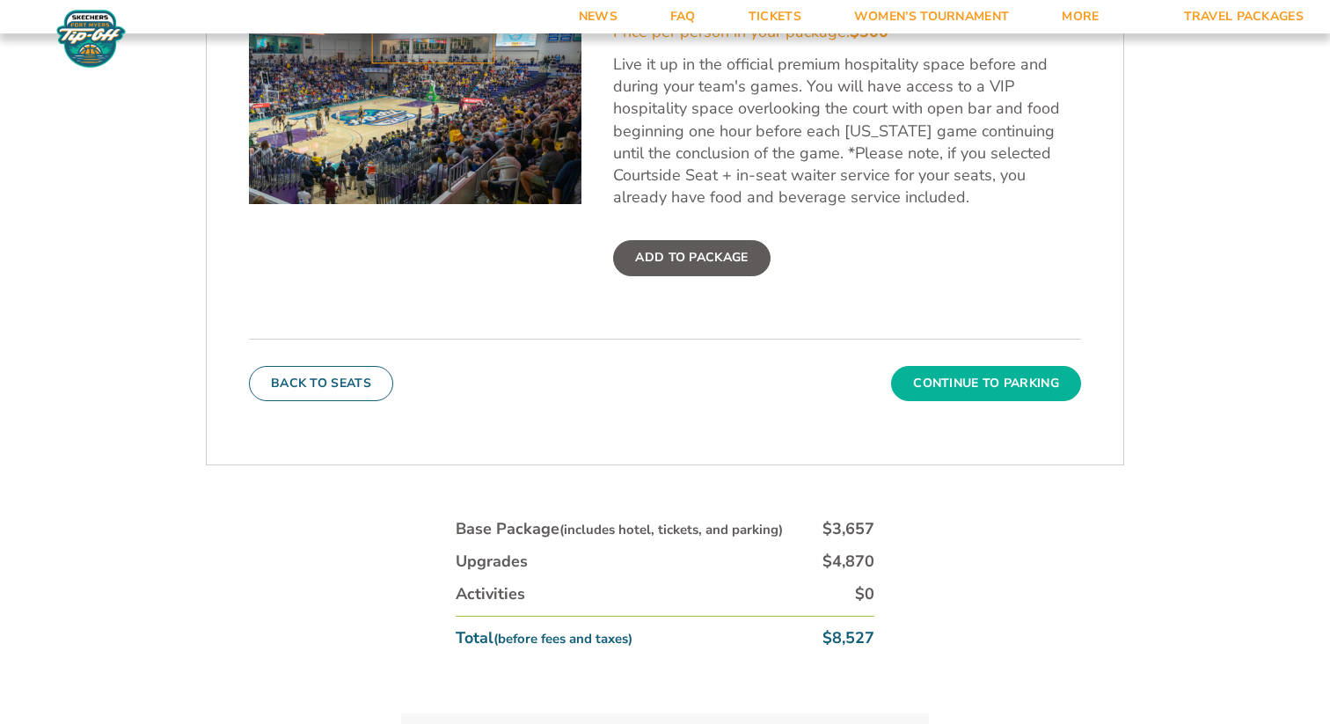
click at [1011, 393] on button "Continue To Parking" at bounding box center [986, 383] width 190 height 35
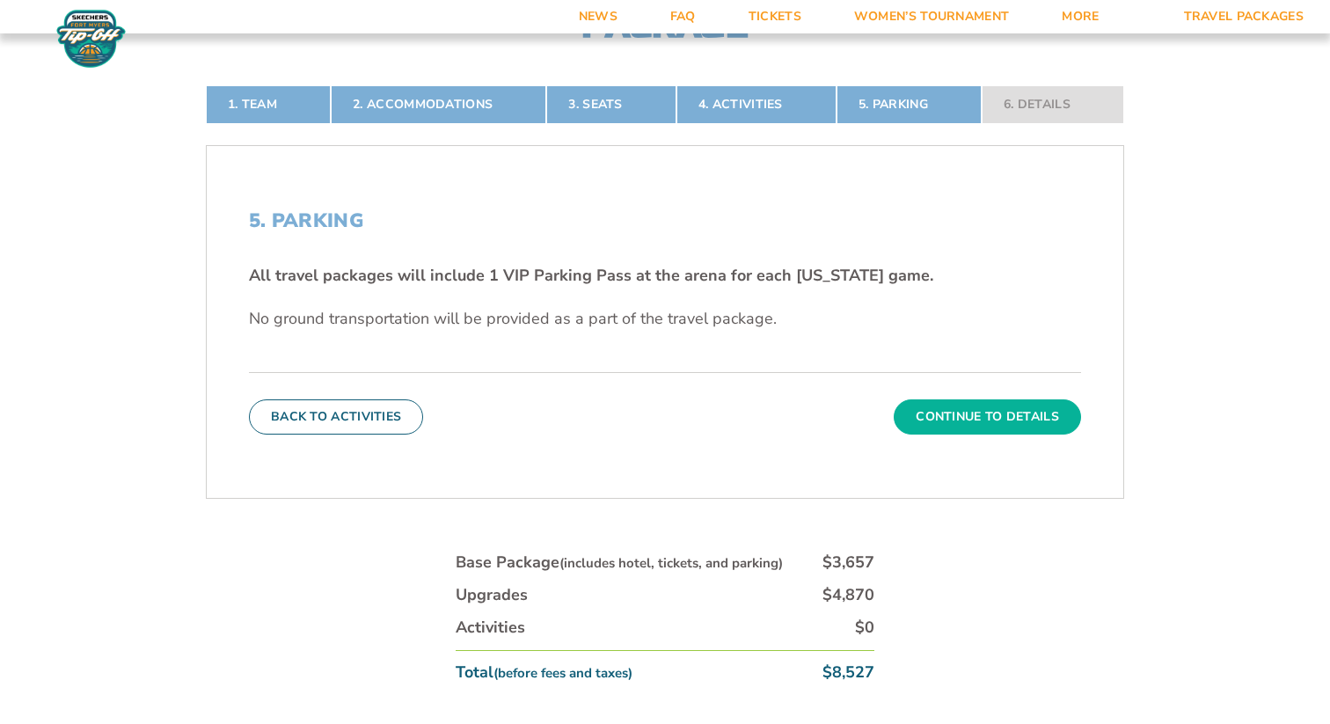
click at [1005, 405] on button "Continue To Details" at bounding box center [987, 416] width 187 height 35
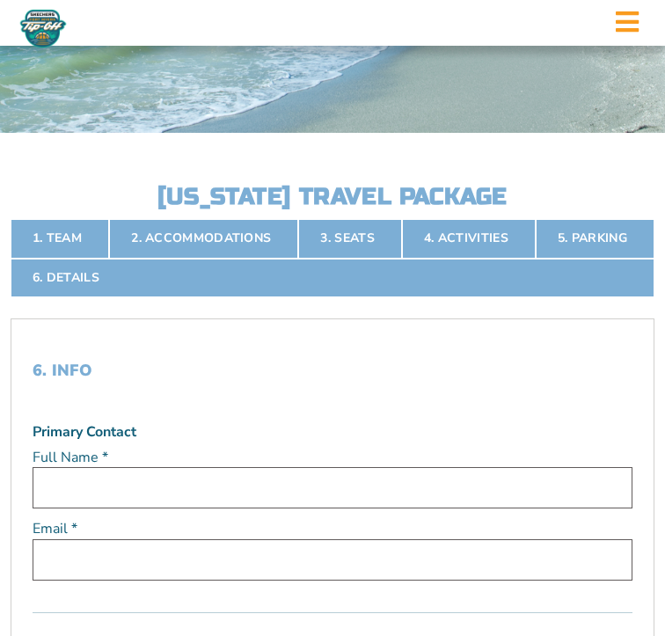
scroll to position [0, 0]
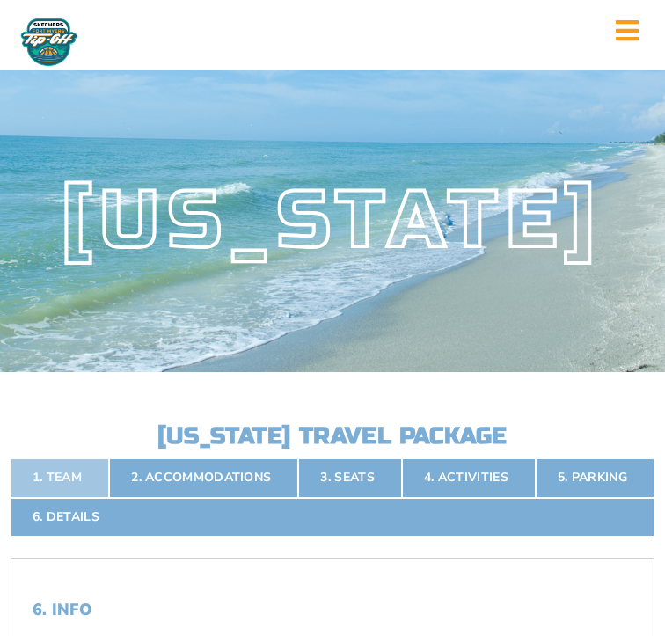
click at [73, 497] on link "1. Team" at bounding box center [60, 477] width 99 height 39
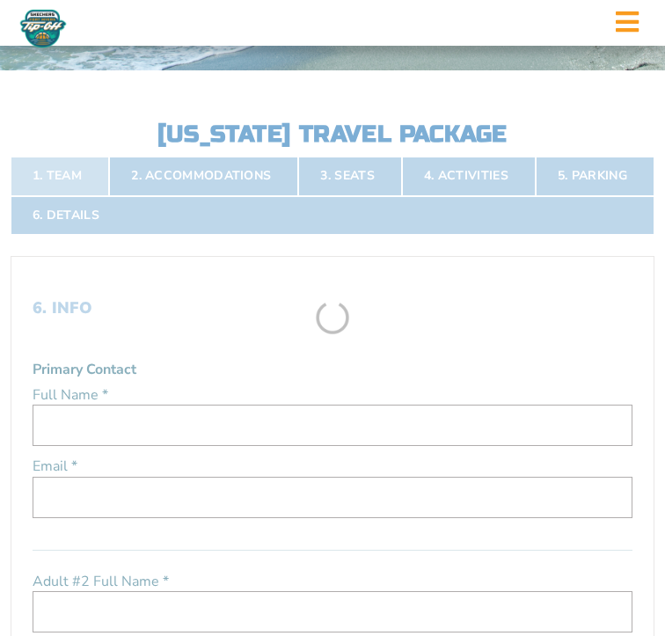
scroll to position [303, 0]
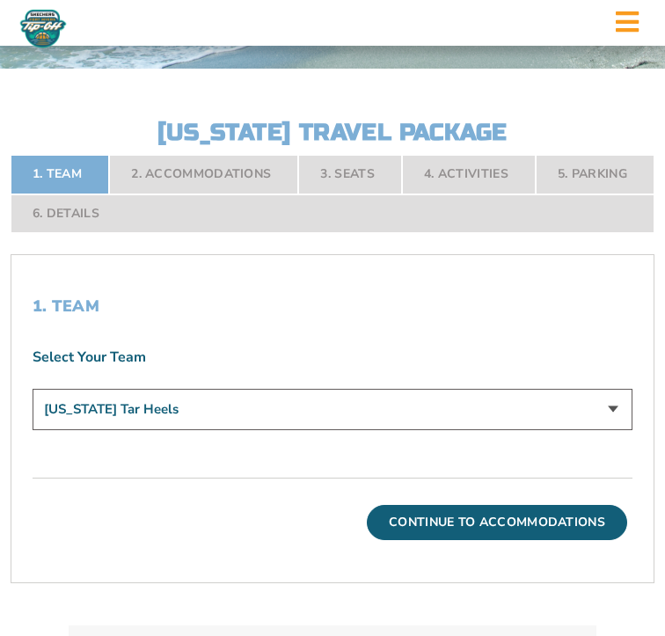
click at [527, 540] on button "Continue To Accommodations" at bounding box center [497, 522] width 260 height 35
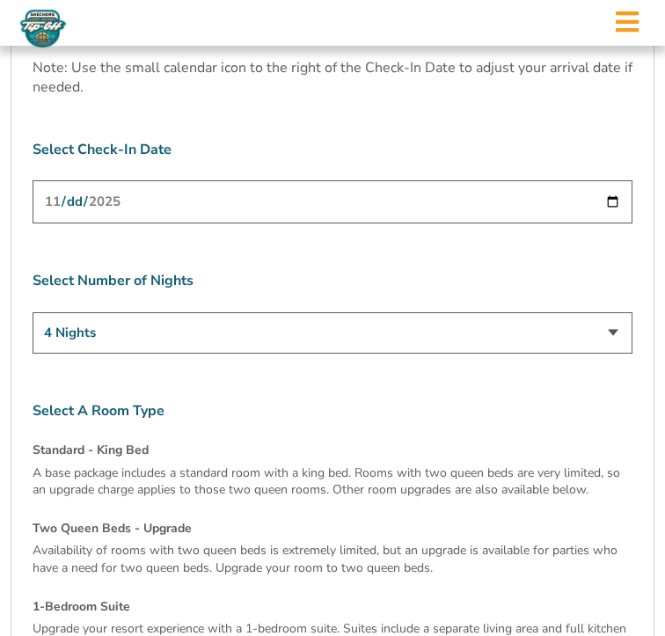
scroll to position [5215, 0]
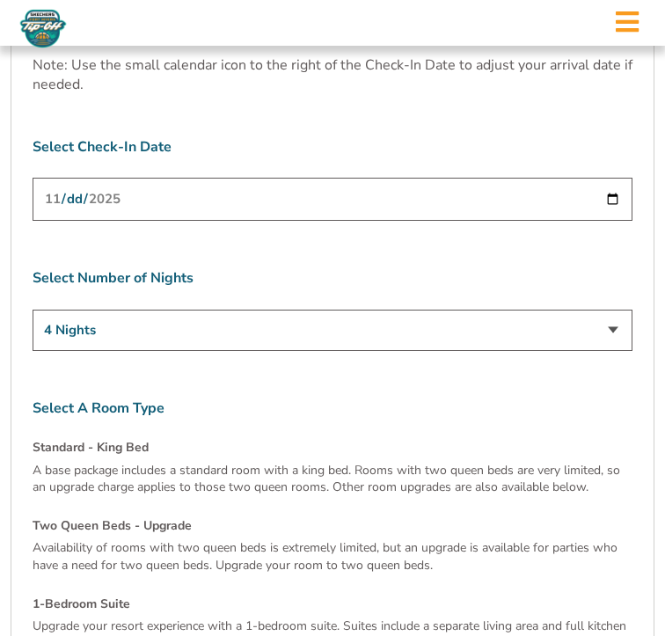
click at [287, 178] on input "[DATE]" at bounding box center [333, 199] width 600 height 43
click at [608, 178] on input "[DATE]" at bounding box center [333, 199] width 600 height 43
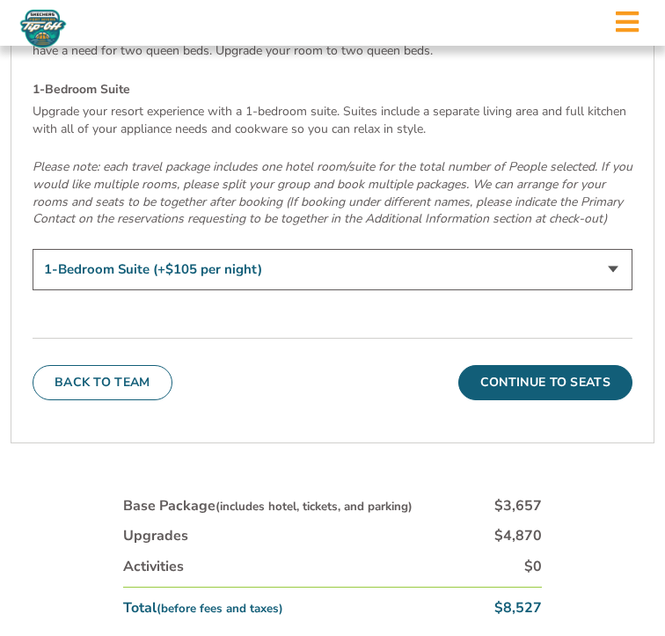
scroll to position [5730, 0]
